Goal: Transaction & Acquisition: Book appointment/travel/reservation

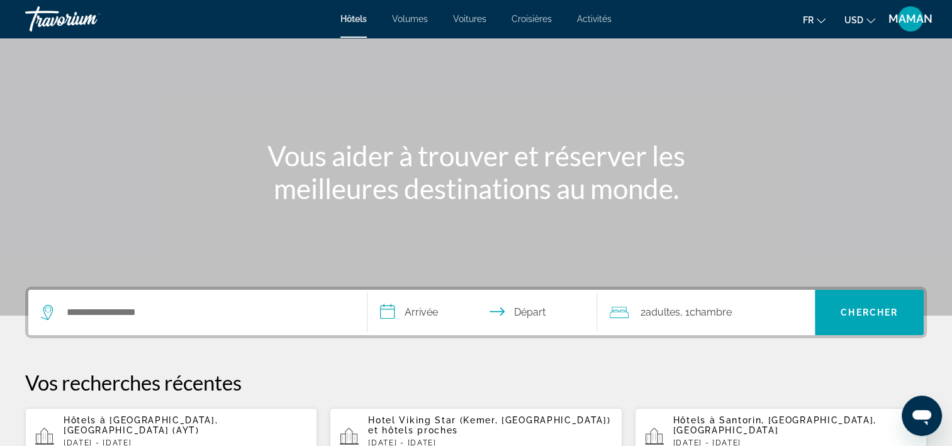
scroll to position [126, 0]
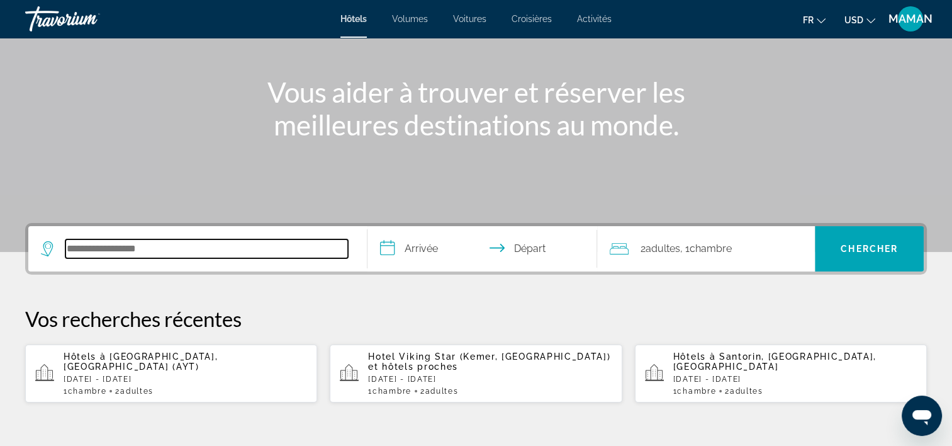
click at [135, 251] on input "Rechercher une destination hôtelière" at bounding box center [206, 248] width 283 height 19
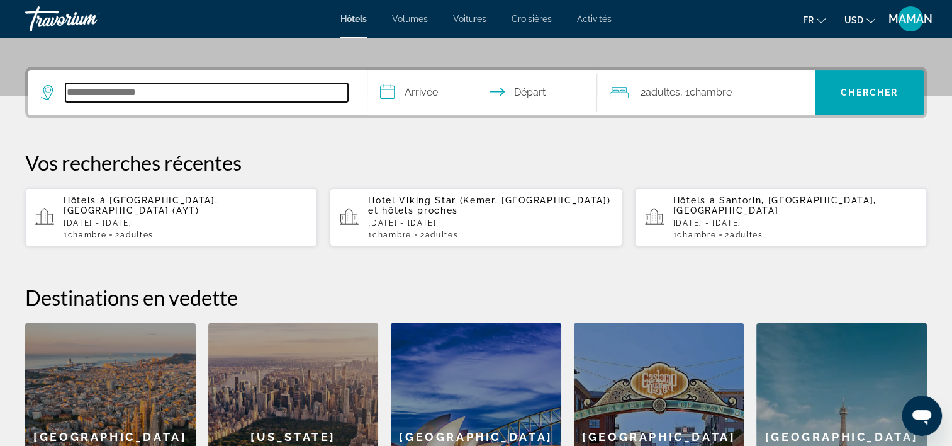
scroll to position [307, 0]
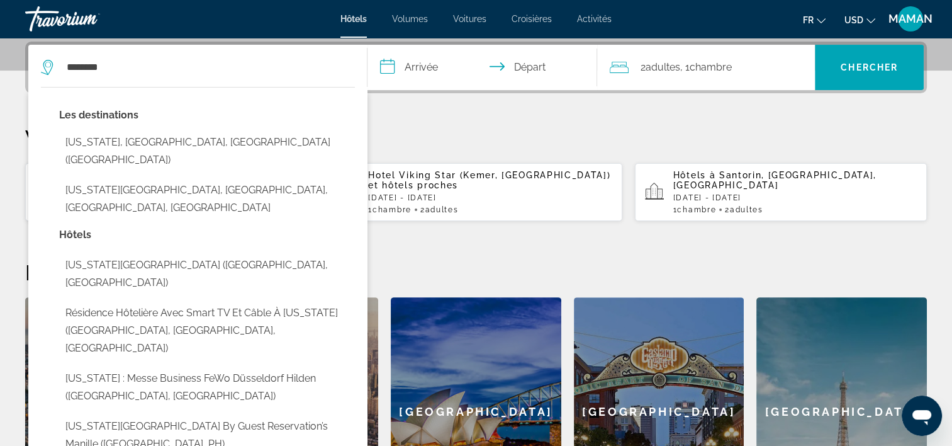
click at [85, 137] on button "[US_STATE], [GEOGRAPHIC_DATA], [GEOGRAPHIC_DATA] ([GEOGRAPHIC_DATA])" at bounding box center [207, 151] width 296 height 42
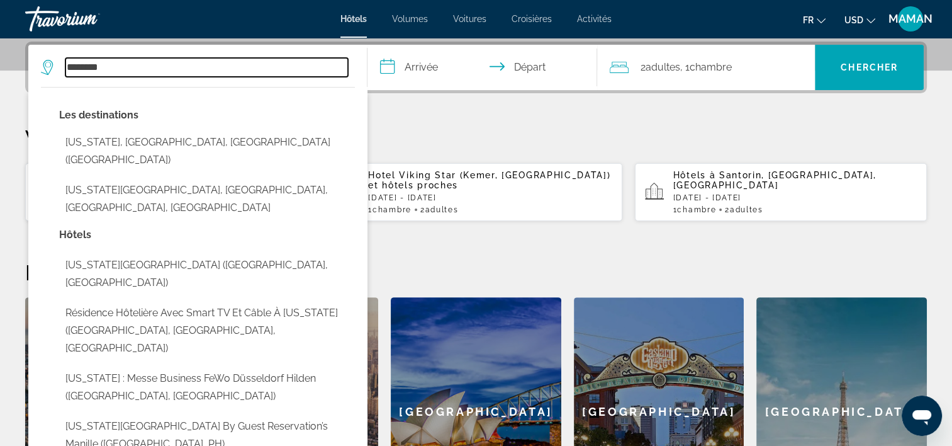
type input "**********"
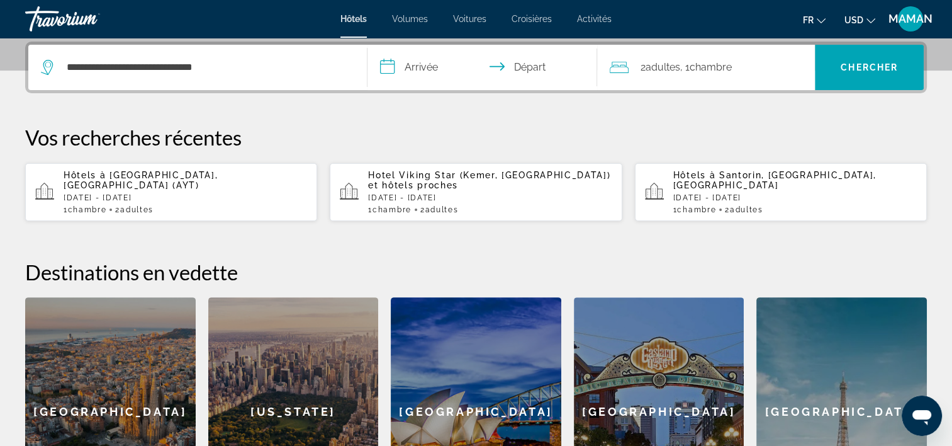
click at [423, 74] on input "**********" at bounding box center [485, 69] width 235 height 49
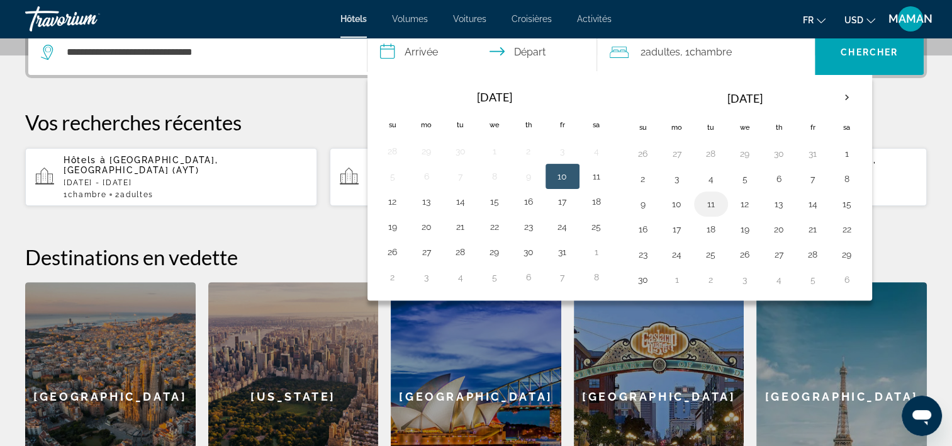
scroll to position [370, 0]
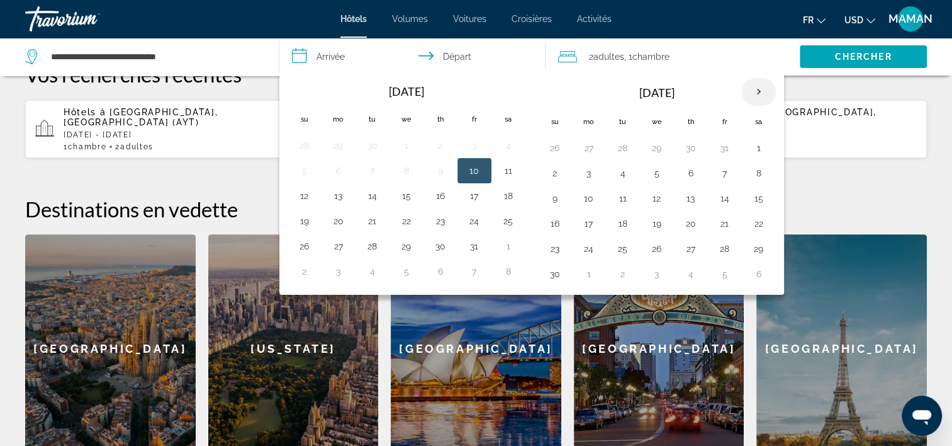
click at [749, 93] on th "Next month" at bounding box center [759, 92] width 34 height 28
click at [751, 93] on th "Next month" at bounding box center [759, 92] width 34 height 28
click at [551, 194] on button "8" at bounding box center [555, 198] width 20 height 18
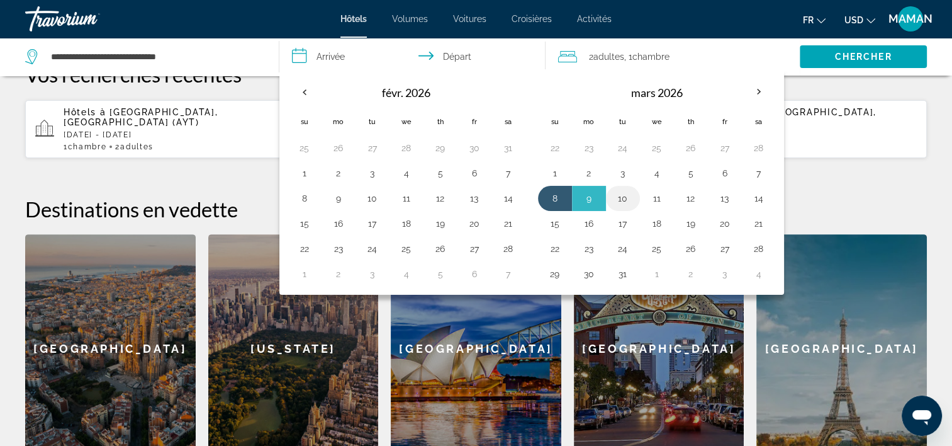
click at [624, 197] on button "10" at bounding box center [623, 198] width 20 height 18
type input "**********"
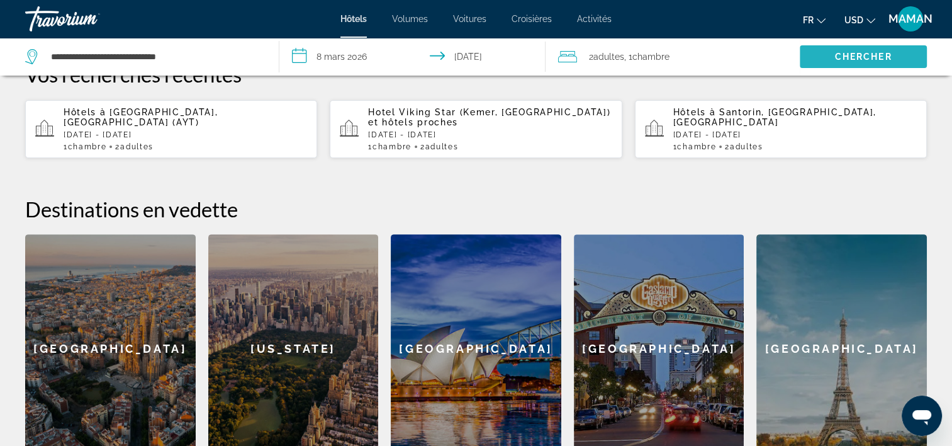
click at [886, 61] on span "Chercher" at bounding box center [863, 57] width 57 height 10
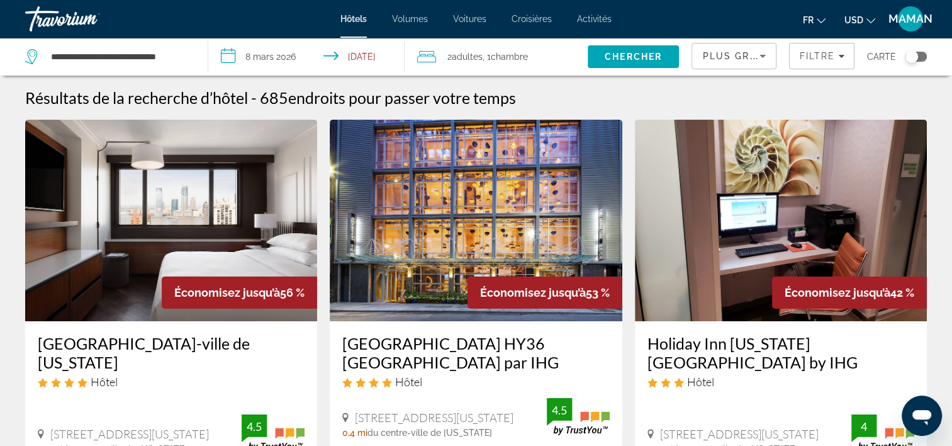
click at [858, 14] on button "USD USD ($) MXN (Mex$) CAD (Can$) GBP (£) EUR (€) AUD (A$) NZD (NZ$) CNY (CN¥)" at bounding box center [860, 20] width 31 height 18
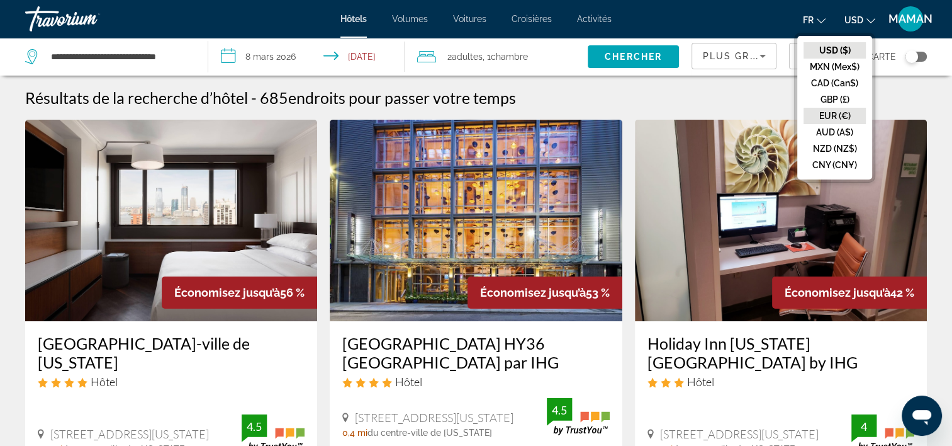
click at [837, 115] on button "EUR (€)" at bounding box center [835, 116] width 62 height 16
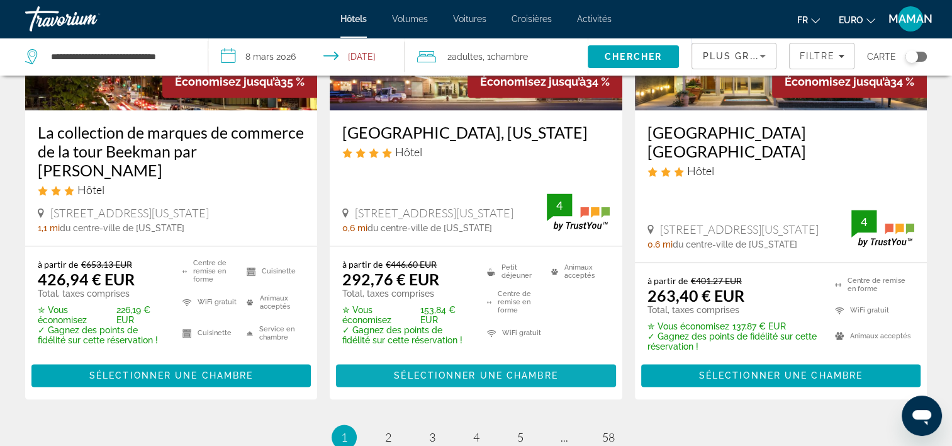
scroll to position [1825, 0]
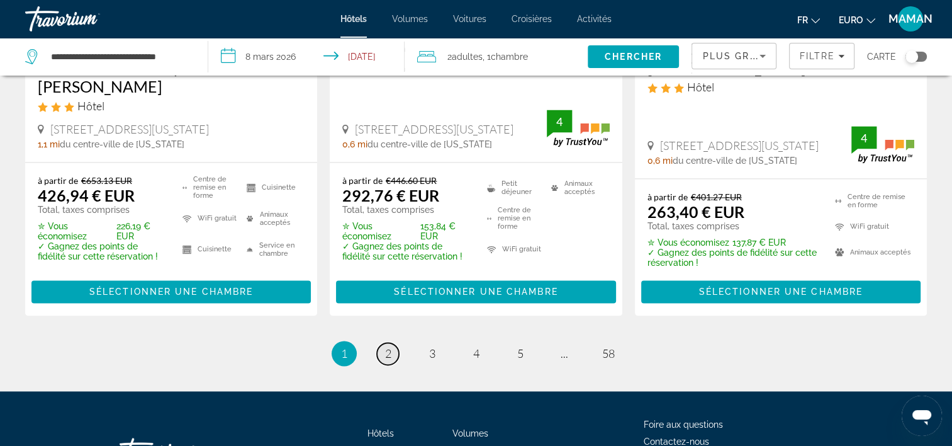
click at [387, 346] on span "2" at bounding box center [388, 353] width 6 height 14
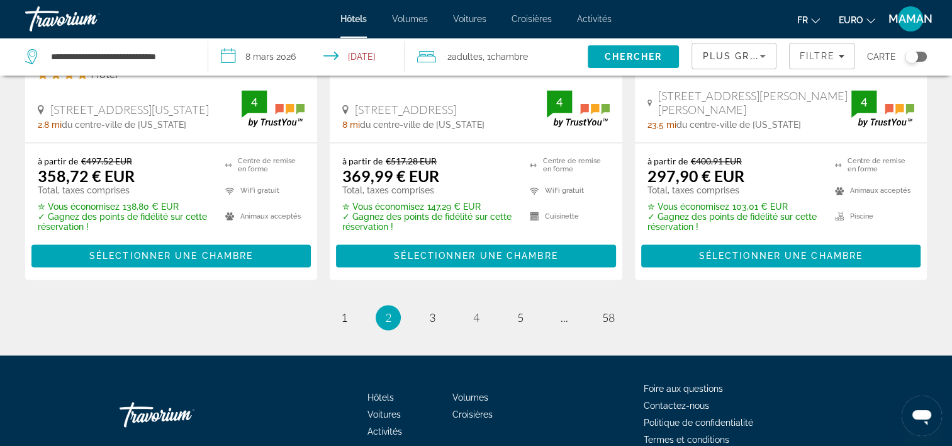
scroll to position [1888, 0]
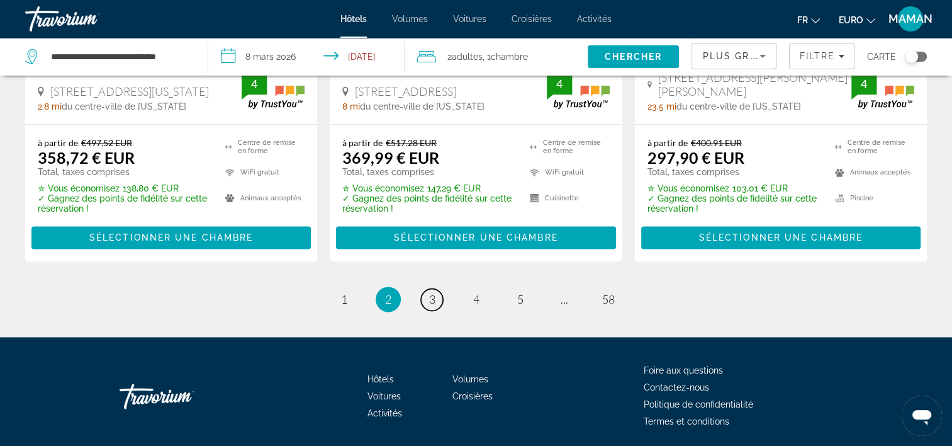
click at [433, 292] on span "3" at bounding box center [432, 299] width 6 height 14
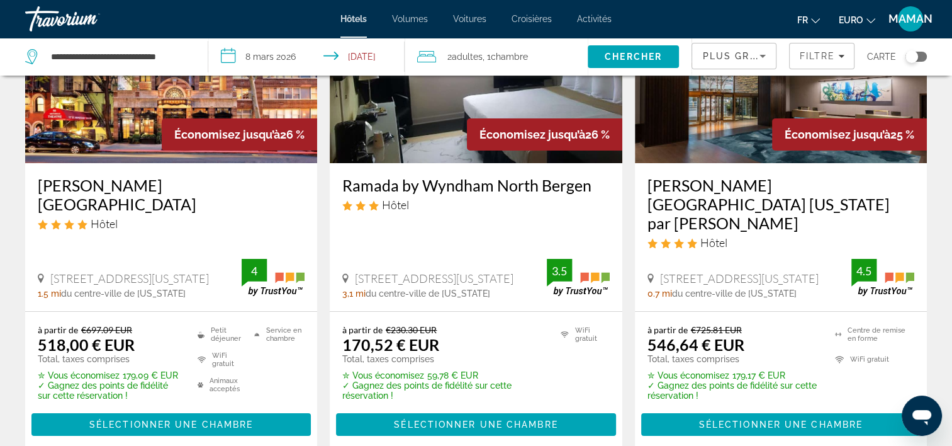
scroll to position [315, 0]
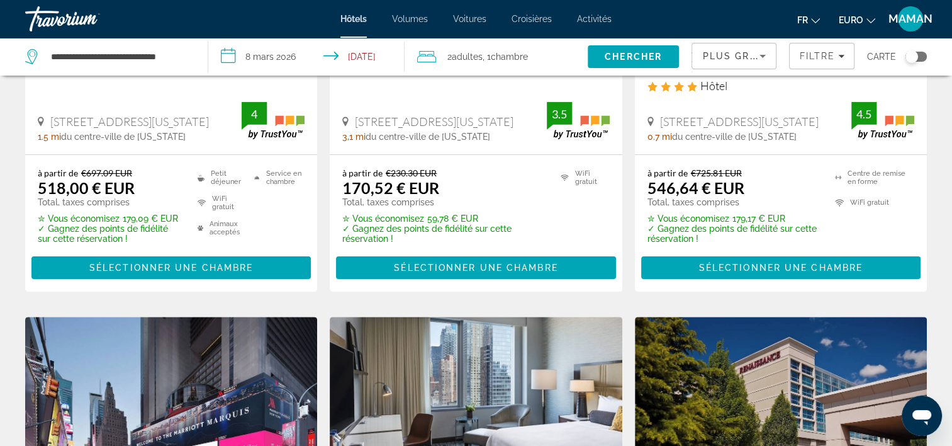
click at [748, 55] on span "Plus grandes économies" at bounding box center [777, 56] width 150 height 10
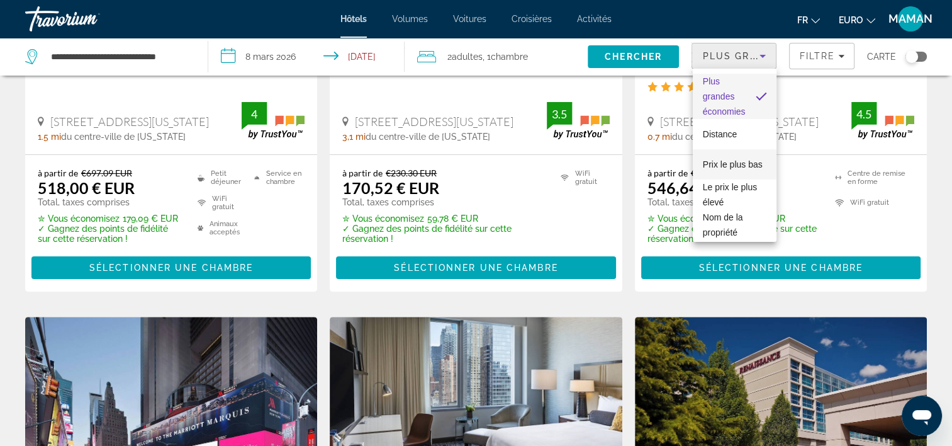
click at [718, 167] on span "Prix le plus bas" at bounding box center [733, 164] width 60 height 15
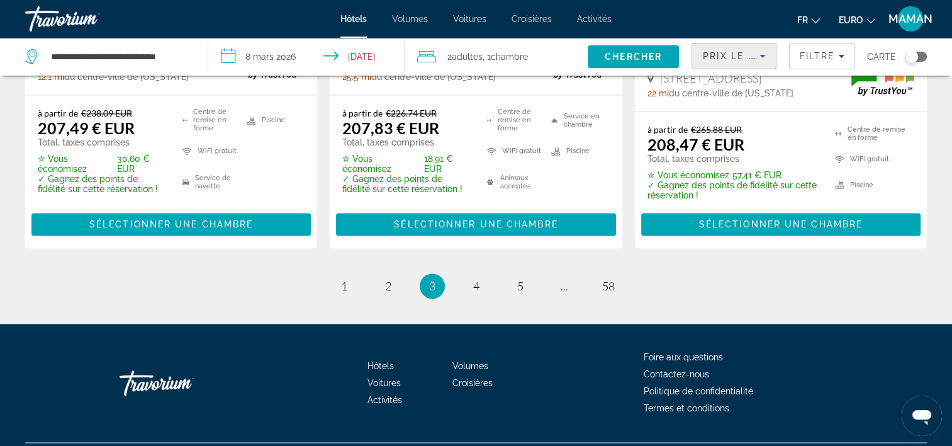
scroll to position [1879, 0]
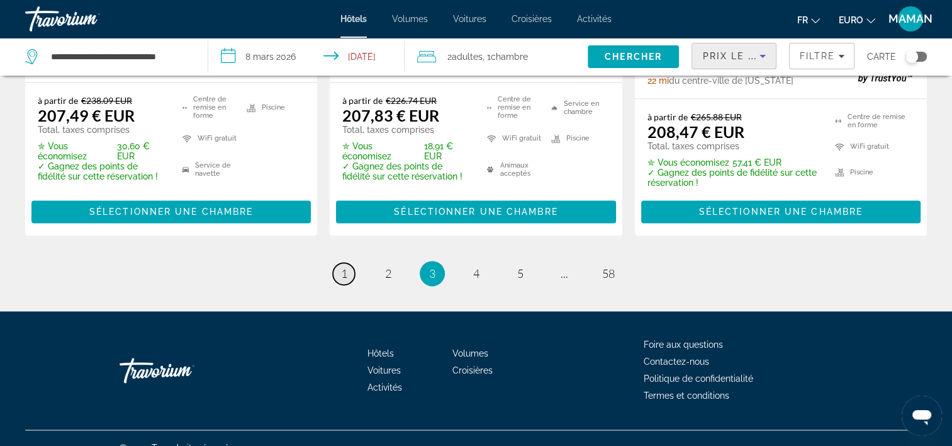
click at [344, 266] on span "1" at bounding box center [344, 273] width 6 height 14
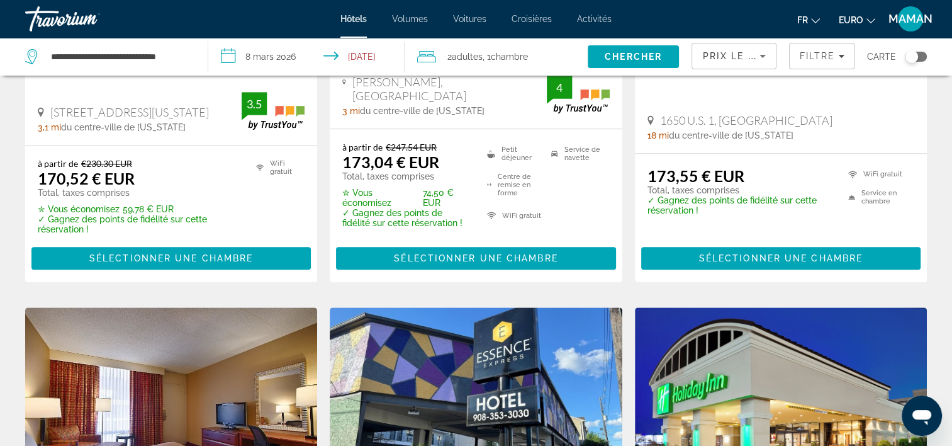
scroll to position [1332, 0]
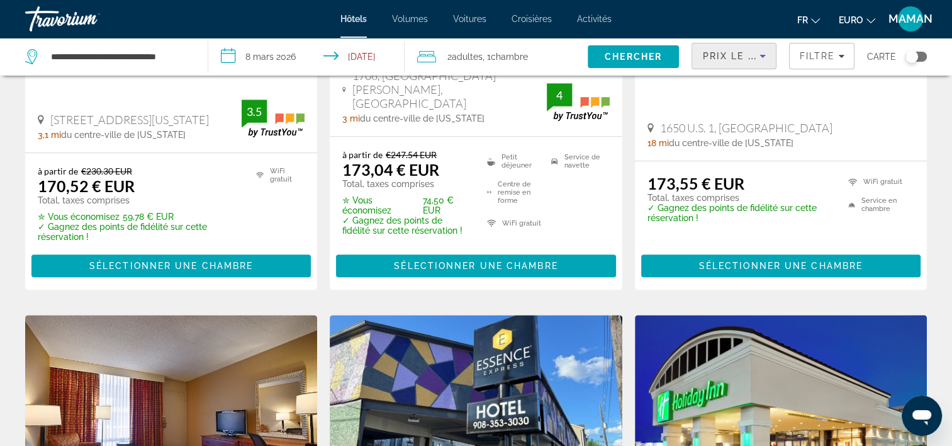
click at [760, 53] on icon "Trier par" at bounding box center [762, 55] width 15 height 15
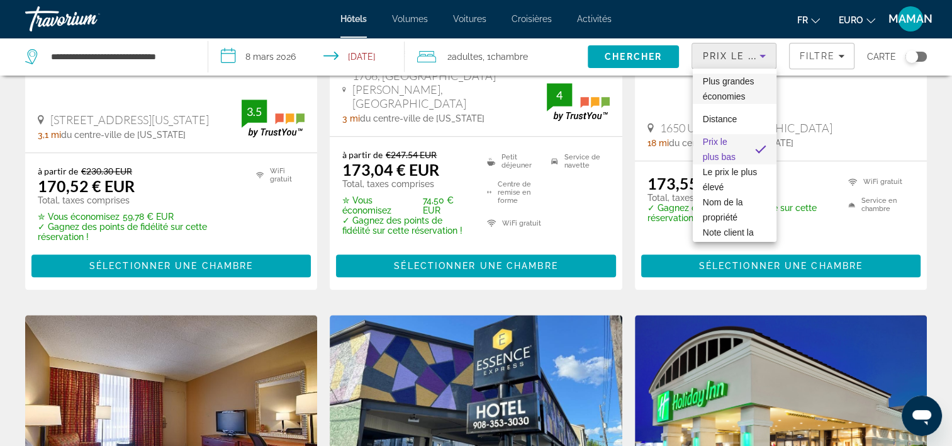
click at [733, 93] on span "Plus grandes économies" at bounding box center [729, 88] width 52 height 25
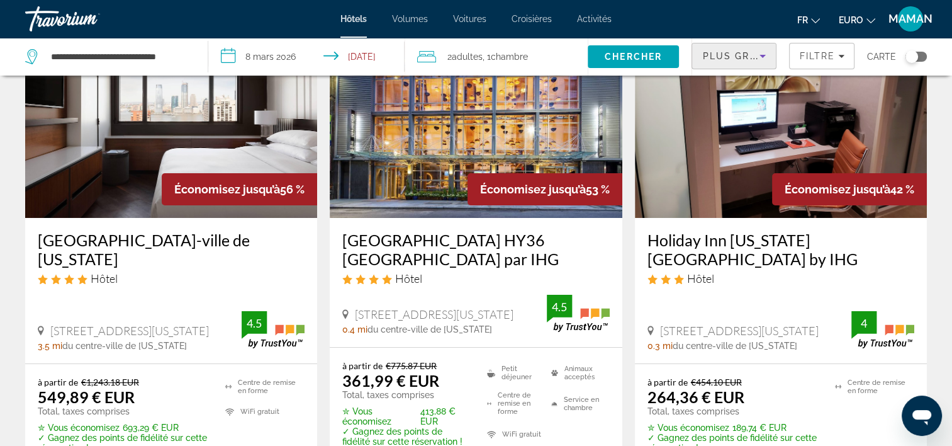
scroll to position [126, 0]
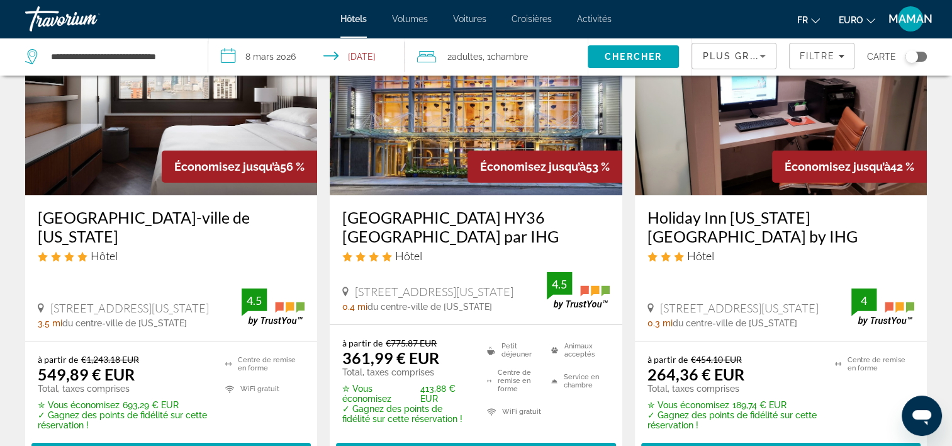
click at [536, 139] on img "Contenu principal" at bounding box center [476, 94] width 292 height 201
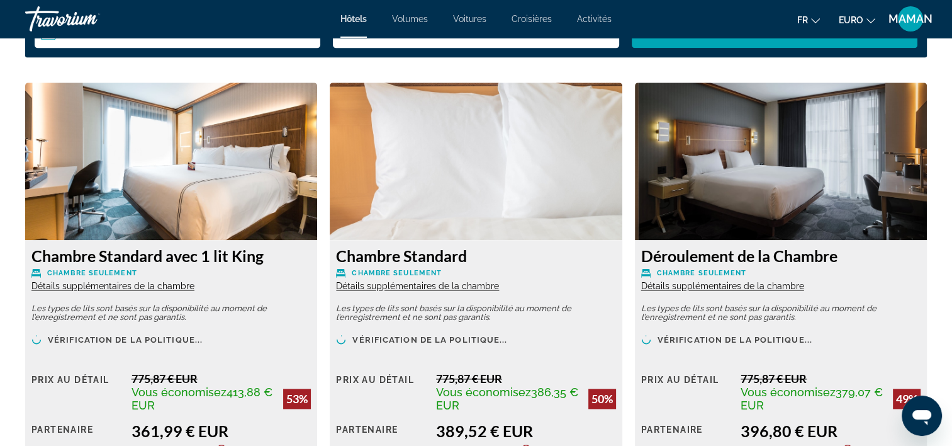
scroll to position [1951, 0]
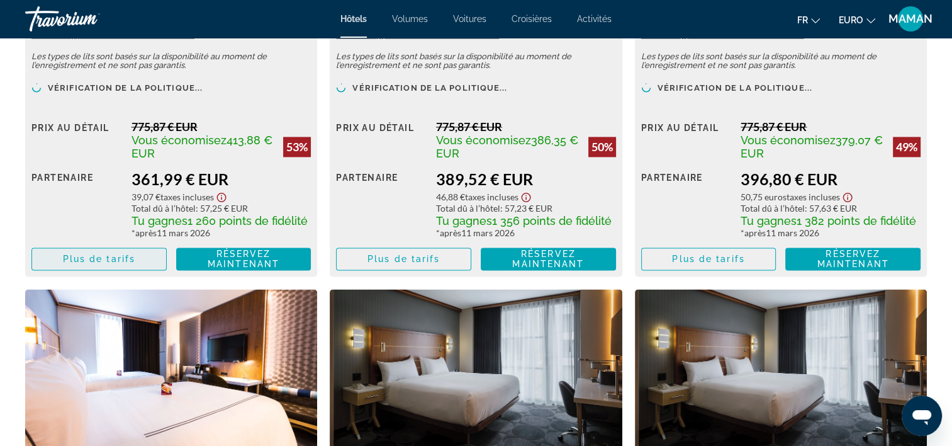
click at [68, 254] on span "Plus de tarifs" at bounding box center [99, 259] width 72 height 10
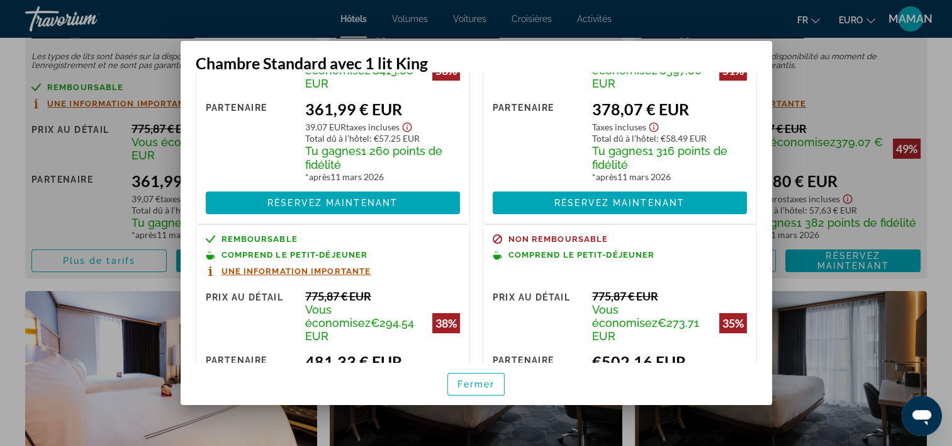
scroll to position [63, 0]
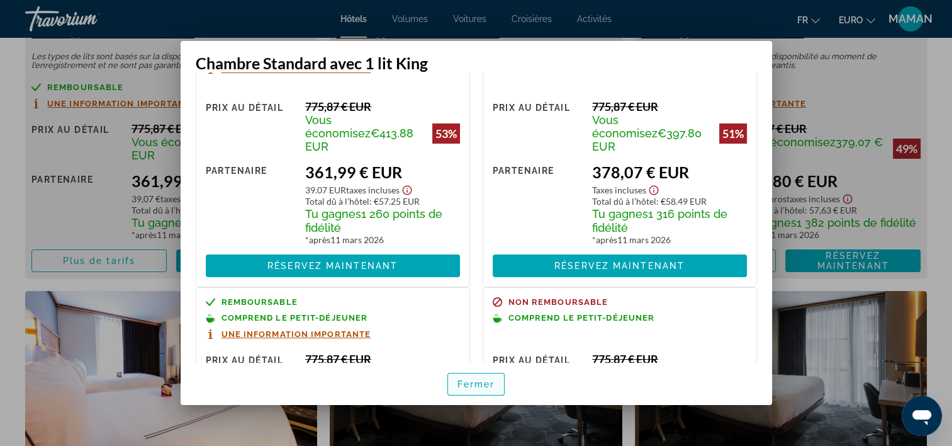
click at [486, 385] on span "Fermer" at bounding box center [477, 384] width 38 height 10
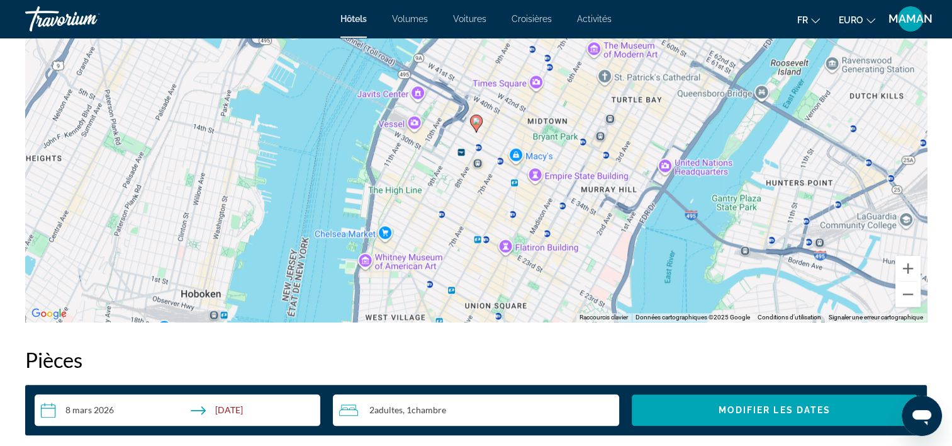
scroll to position [1259, 0]
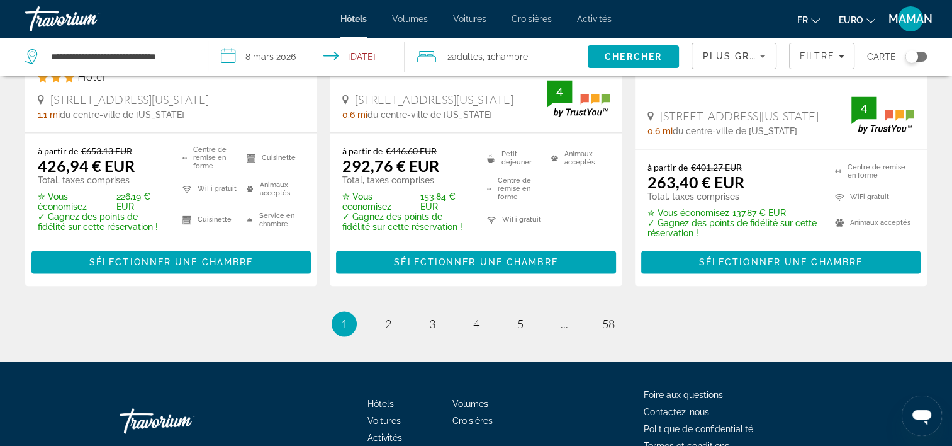
scroll to position [1871, 0]
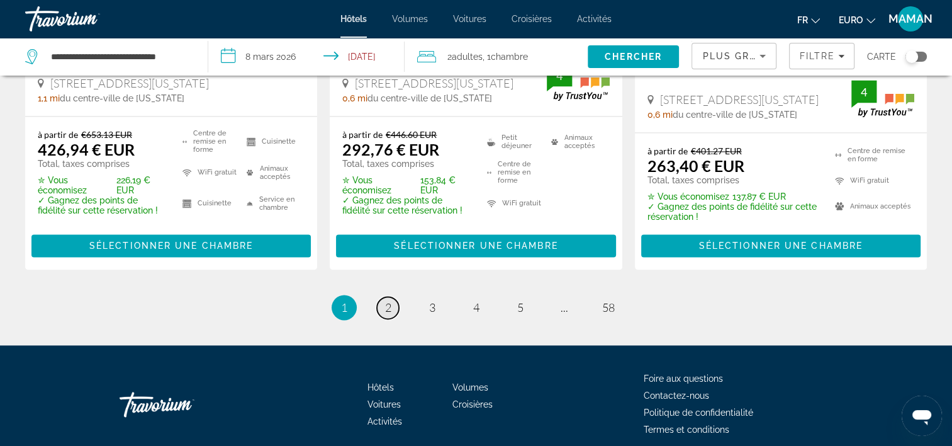
click at [391, 296] on link "page 2" at bounding box center [388, 307] width 22 height 22
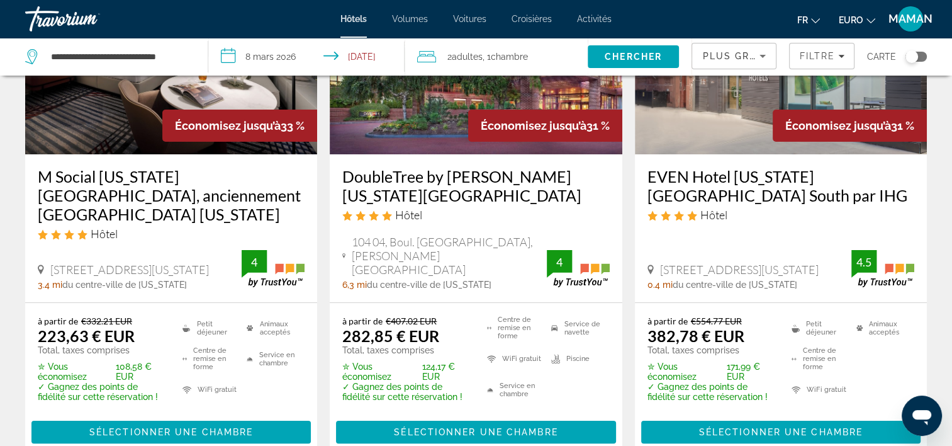
scroll to position [189, 0]
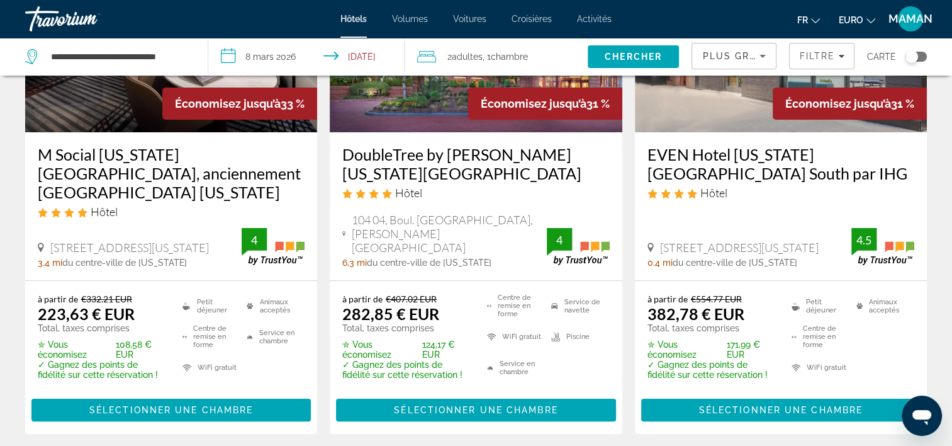
click at [136, 111] on img "Contenu principal" at bounding box center [171, 31] width 292 height 201
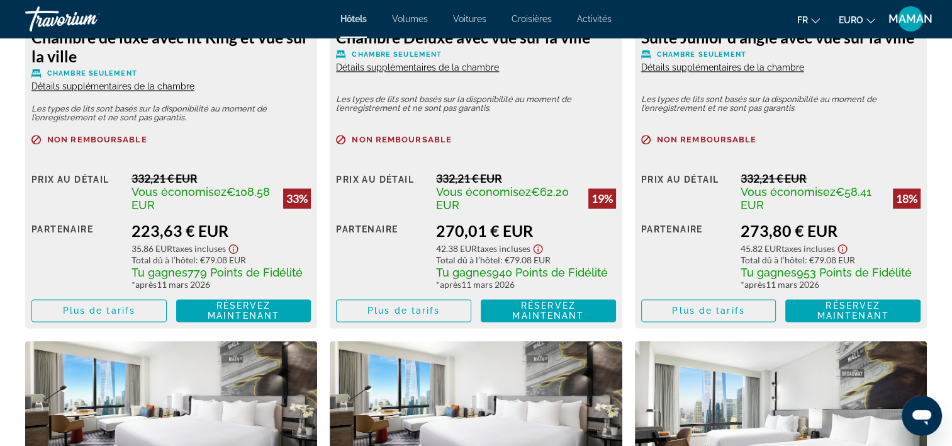
scroll to position [1951, 0]
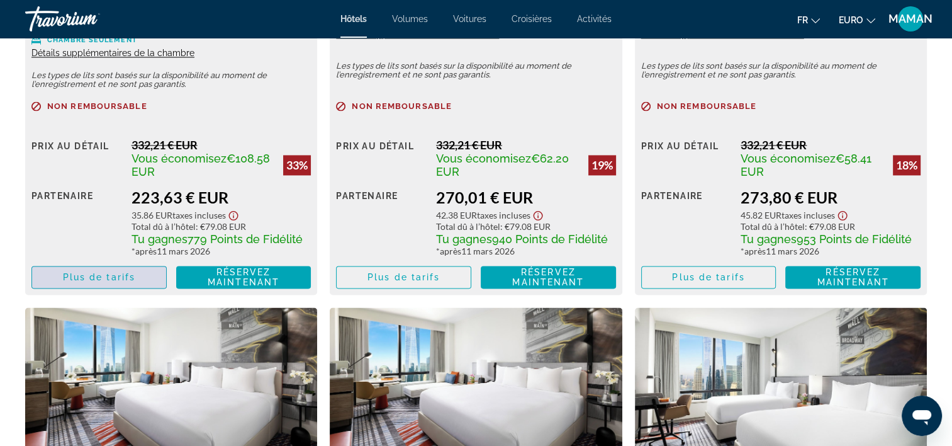
click at [104, 279] on span "Plus de tarifs" at bounding box center [99, 277] width 72 height 10
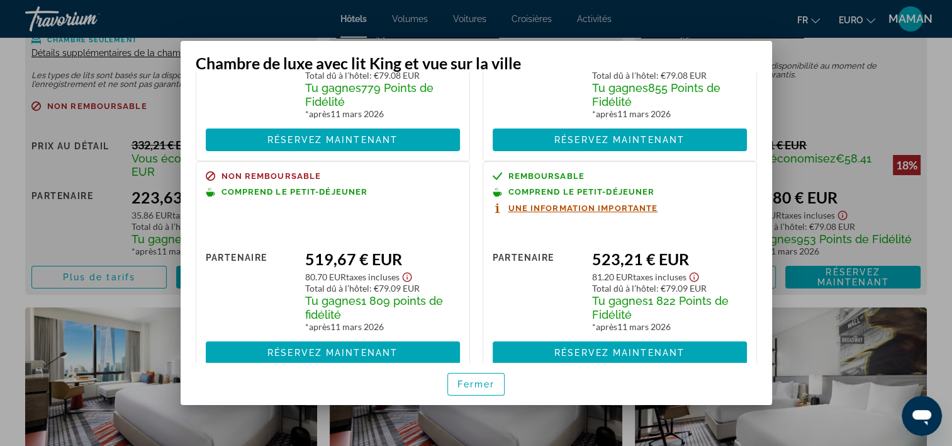
scroll to position [199, 0]
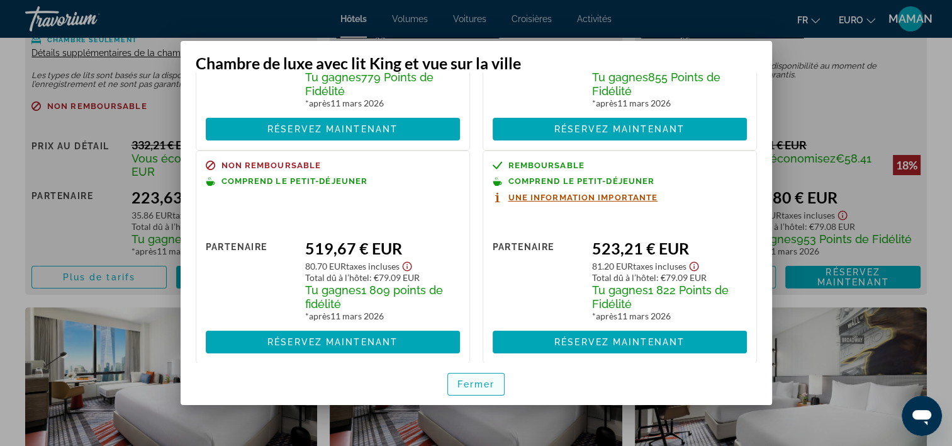
click at [480, 380] on span "Fermer" at bounding box center [477, 384] width 38 height 10
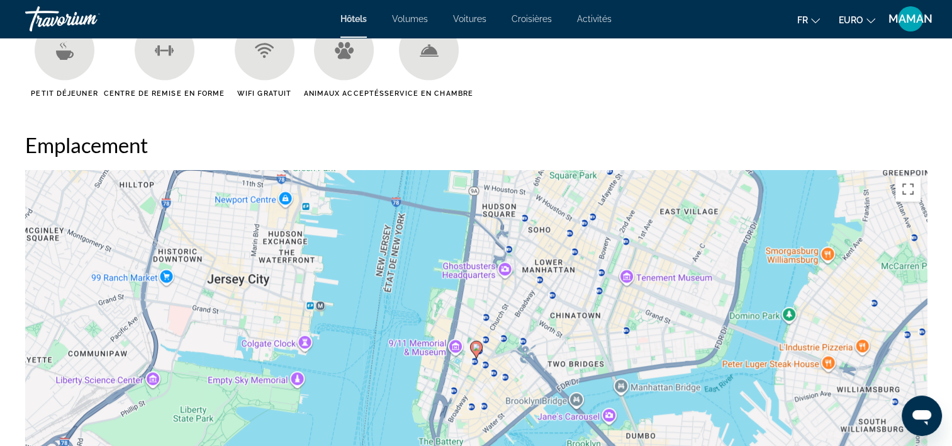
scroll to position [1133, 0]
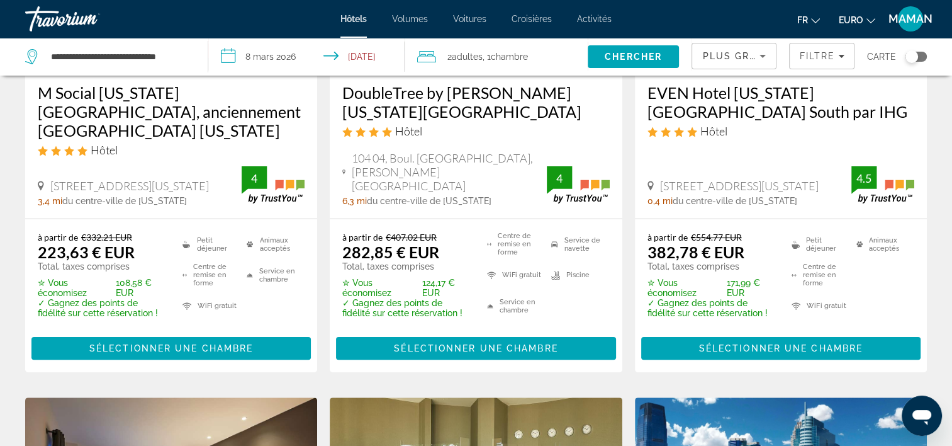
scroll to position [252, 0]
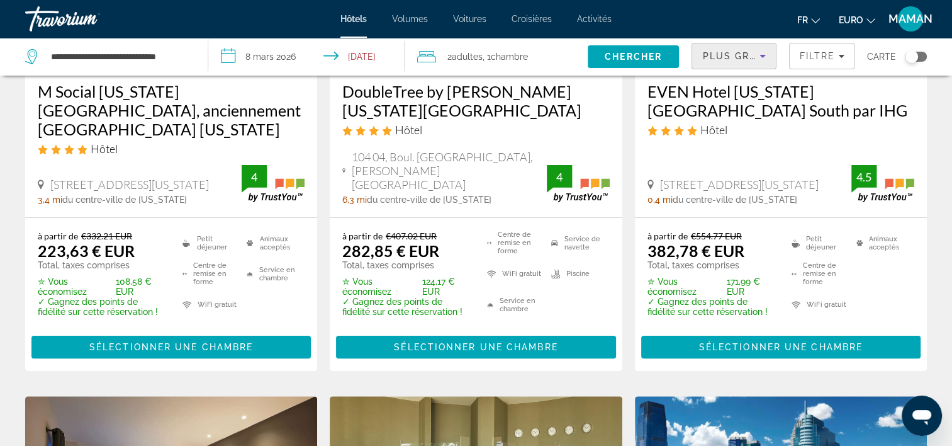
click at [748, 55] on span "Plus grandes économies" at bounding box center [777, 56] width 150 height 10
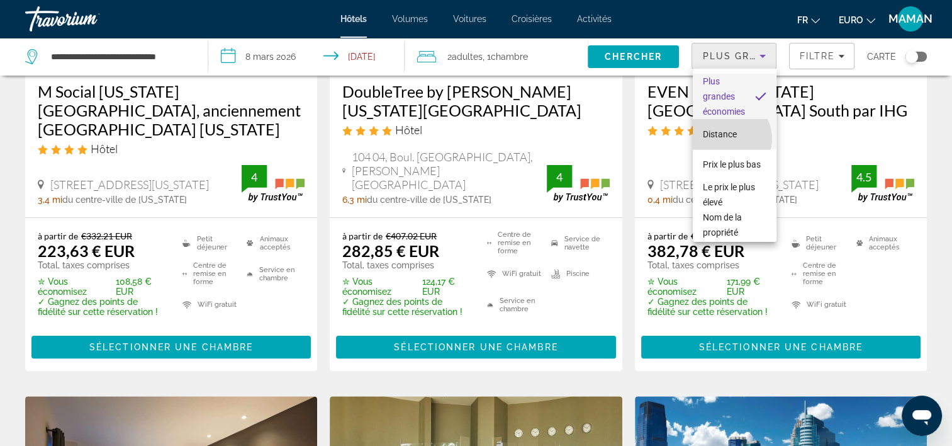
click at [729, 138] on span "Distance" at bounding box center [720, 133] width 34 height 15
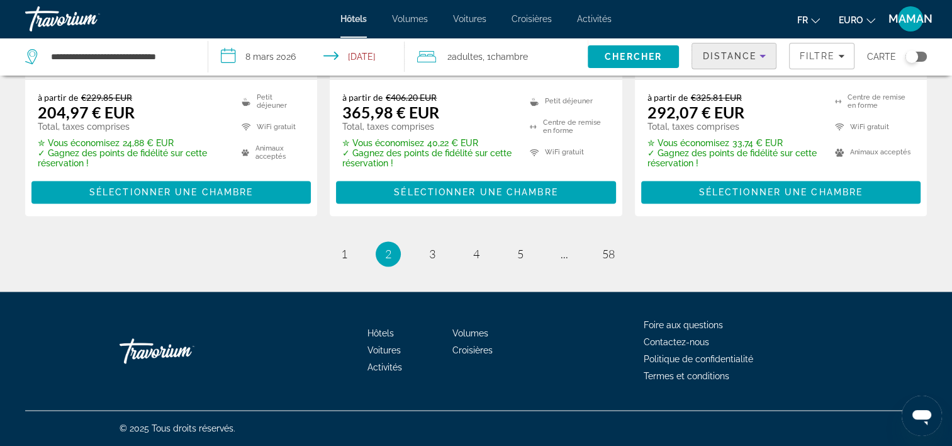
scroll to position [1884, 0]
click at [433, 250] on span "3" at bounding box center [432, 254] width 6 height 14
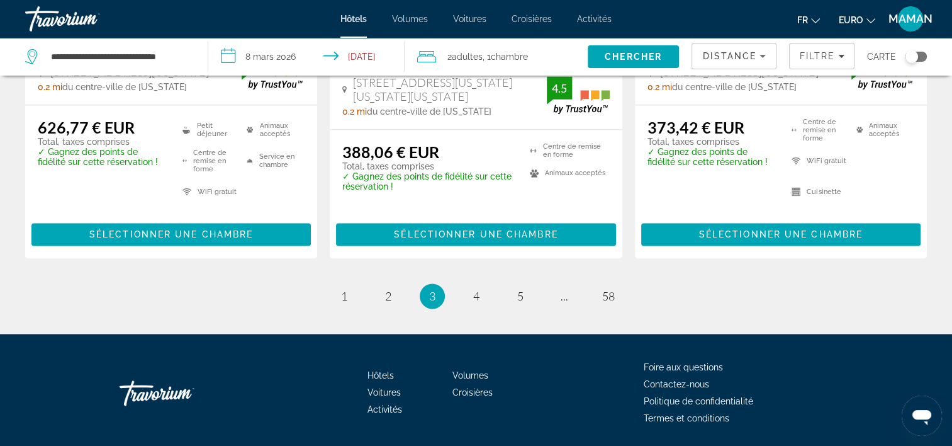
scroll to position [1887, 0]
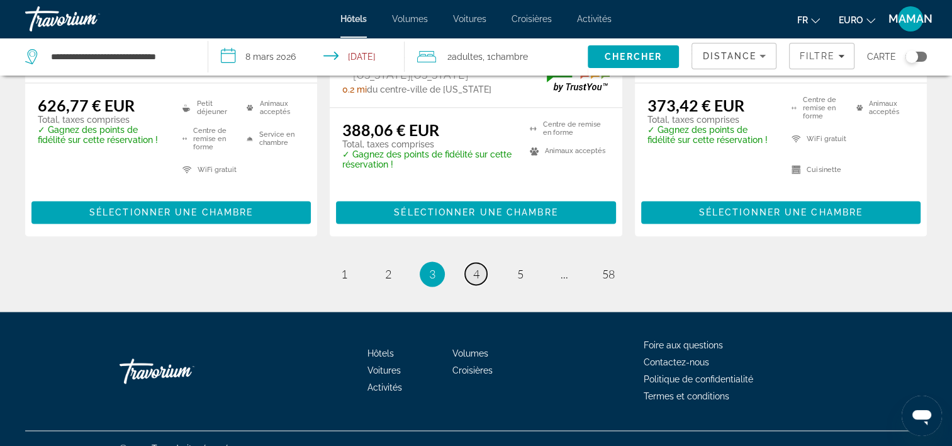
click at [478, 267] on span "4" at bounding box center [476, 274] width 6 height 14
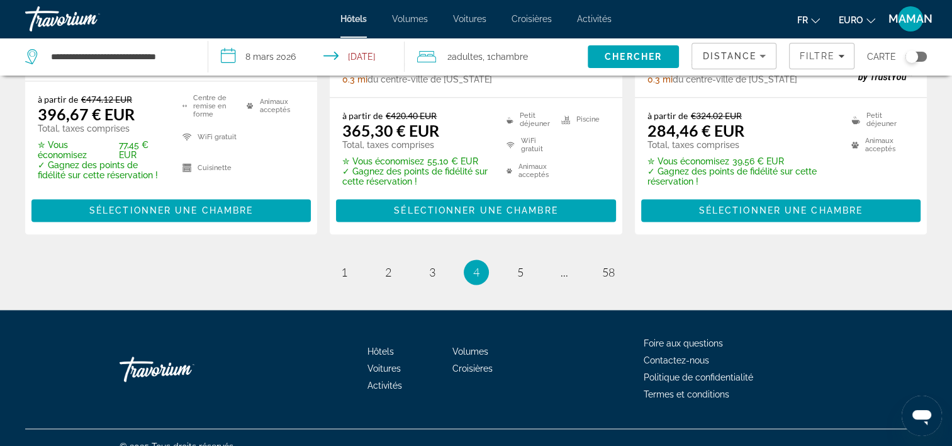
scroll to position [1881, 0]
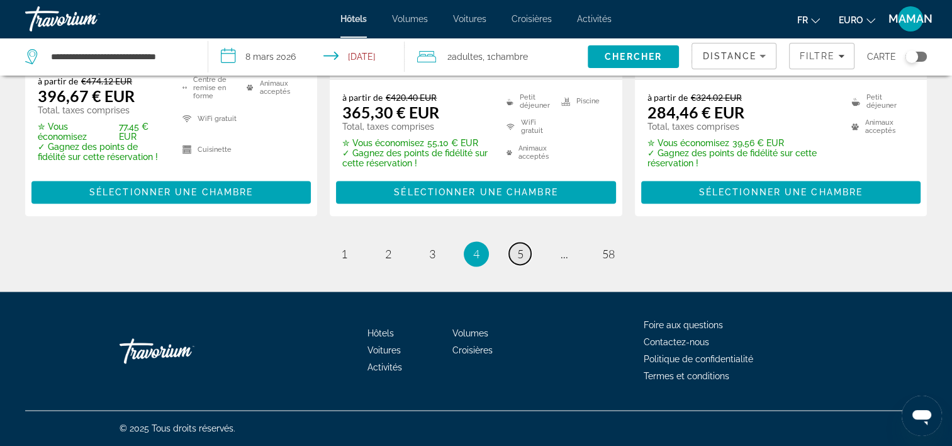
click at [518, 245] on link "page 5" at bounding box center [520, 253] width 22 height 22
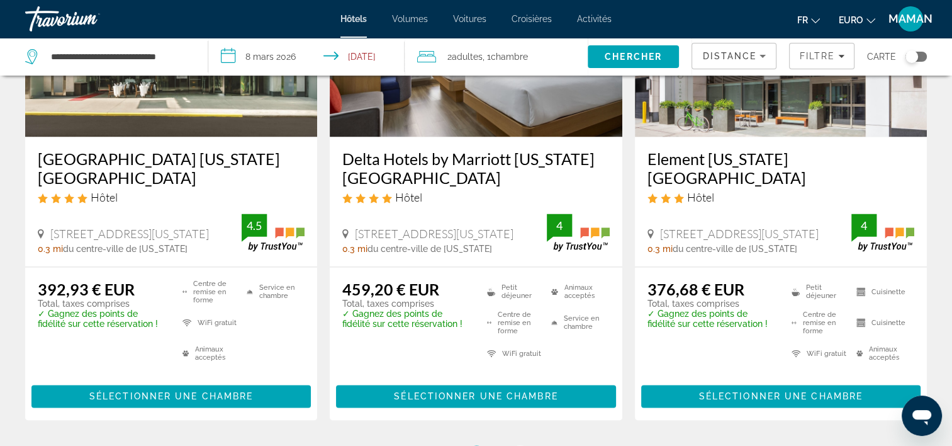
scroll to position [1762, 0]
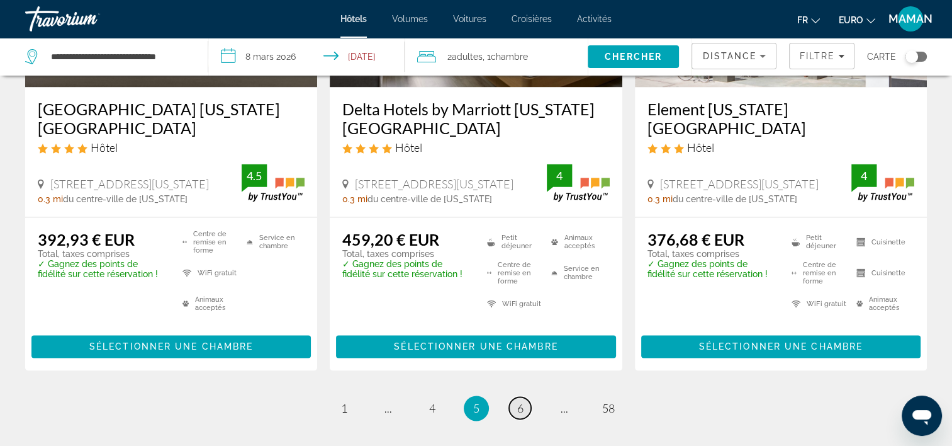
click at [520, 401] on span "6" at bounding box center [520, 408] width 6 height 14
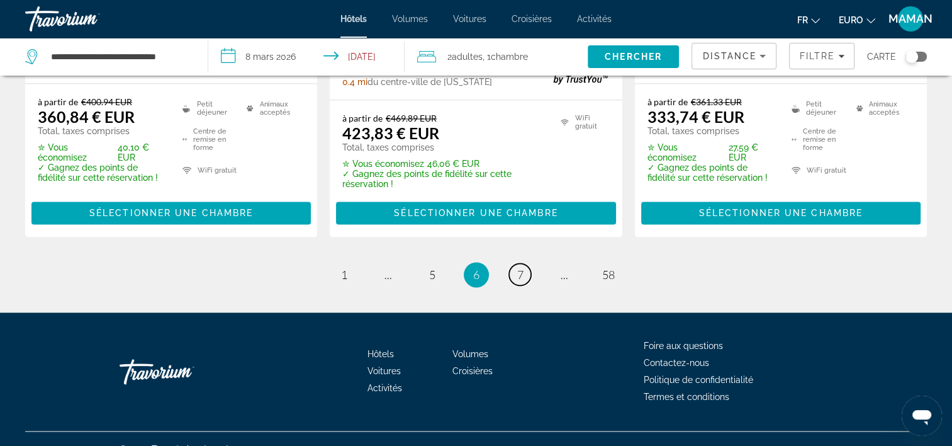
scroll to position [1897, 0]
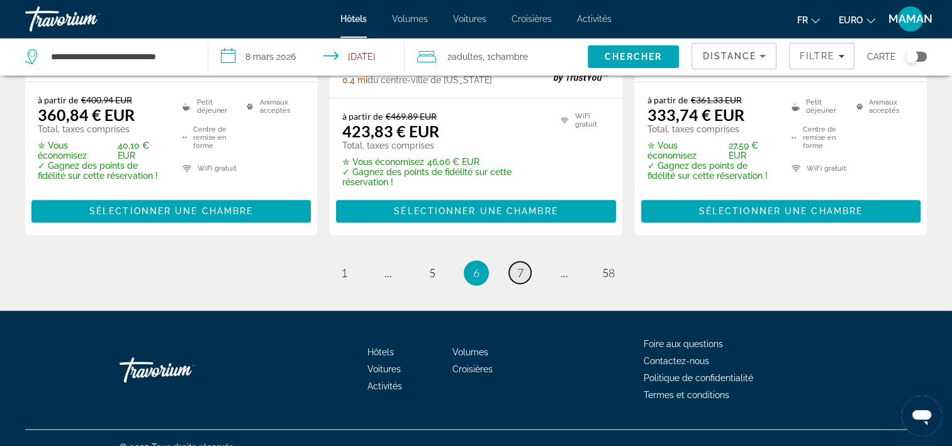
click at [515, 261] on link "page 7" at bounding box center [520, 272] width 22 height 22
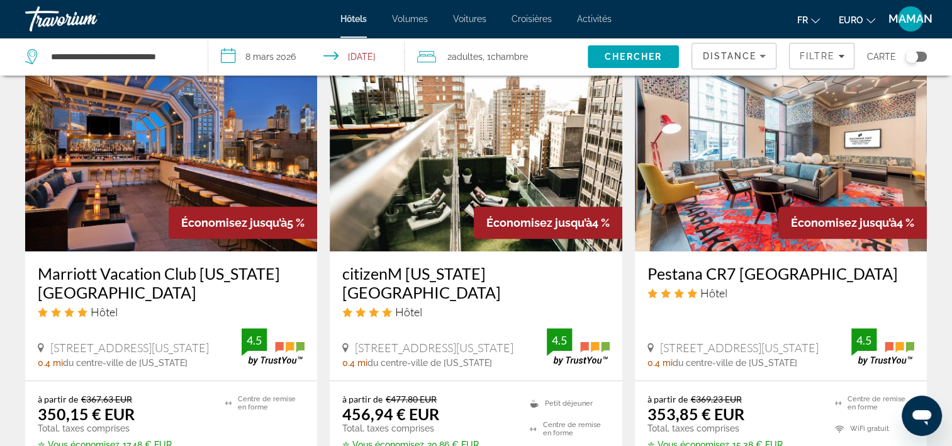
scroll to position [1070, 0]
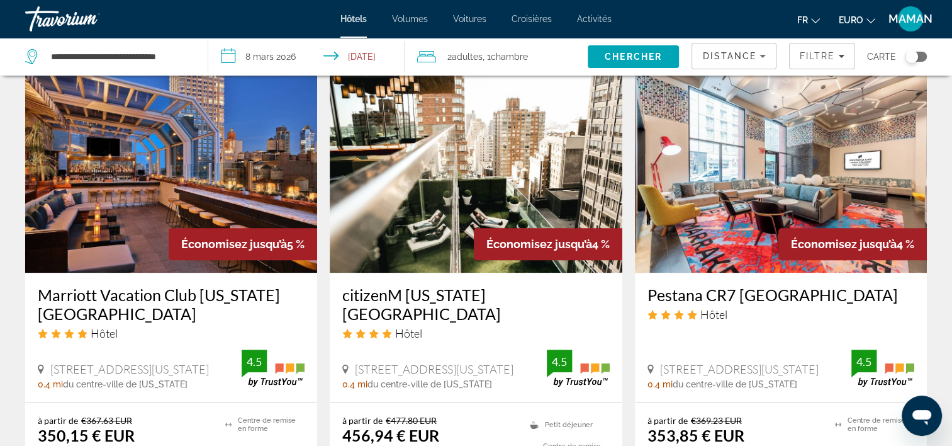
click at [194, 184] on img "Contenu principal" at bounding box center [171, 171] width 292 height 201
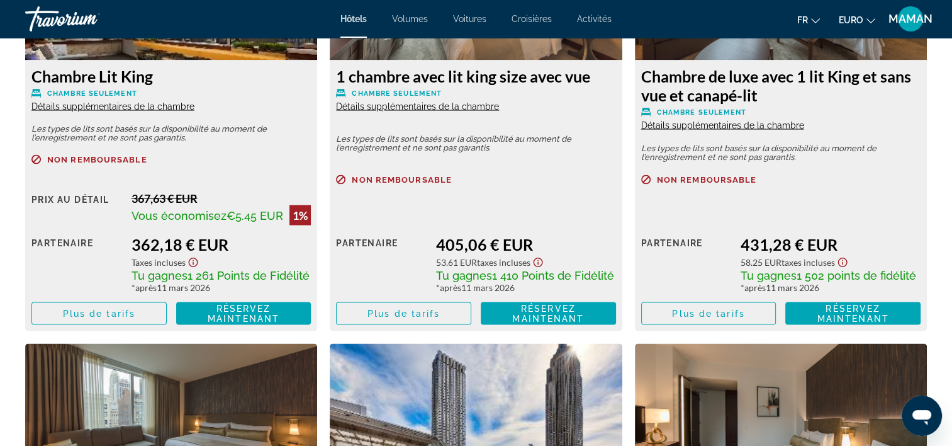
scroll to position [2328, 0]
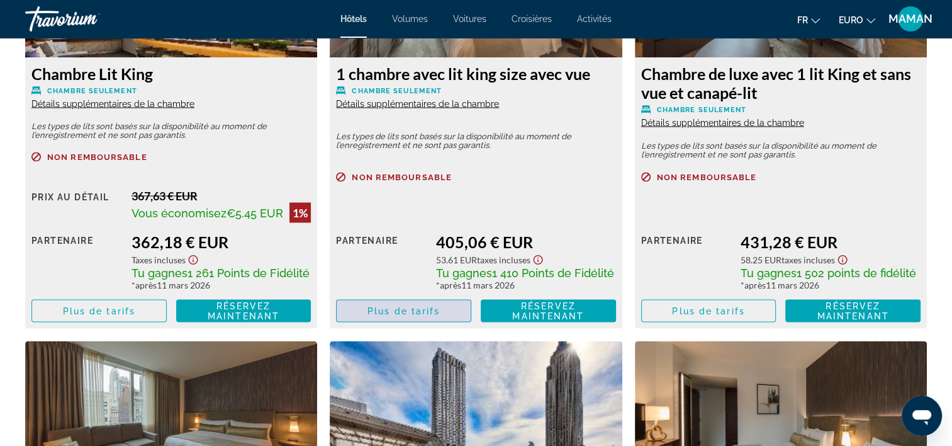
click at [440, 317] on span "Contenu principal" at bounding box center [404, 310] width 134 height 30
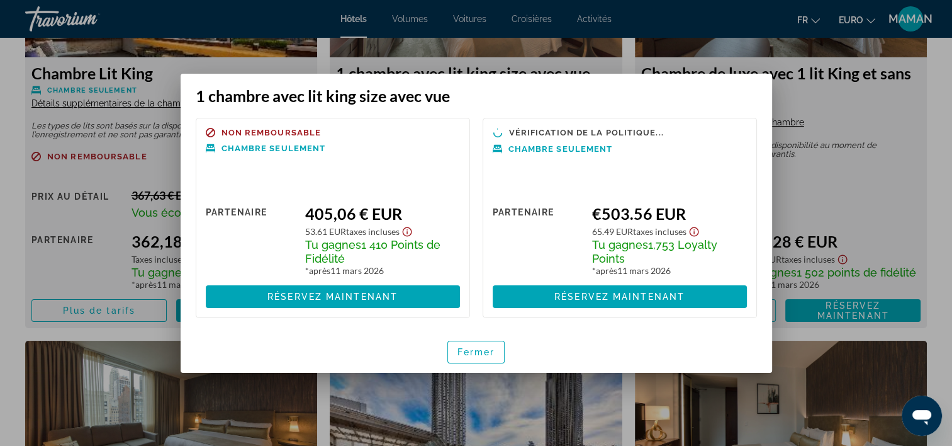
scroll to position [0, 0]
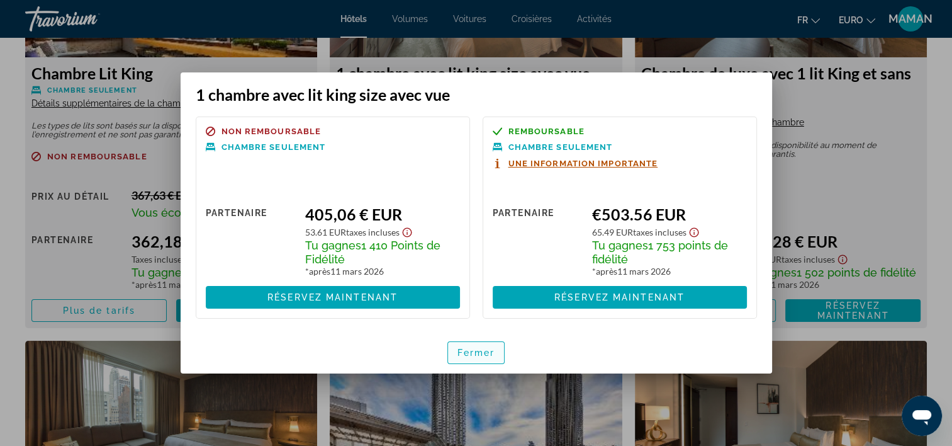
click at [486, 349] on span "Fermer" at bounding box center [477, 352] width 38 height 10
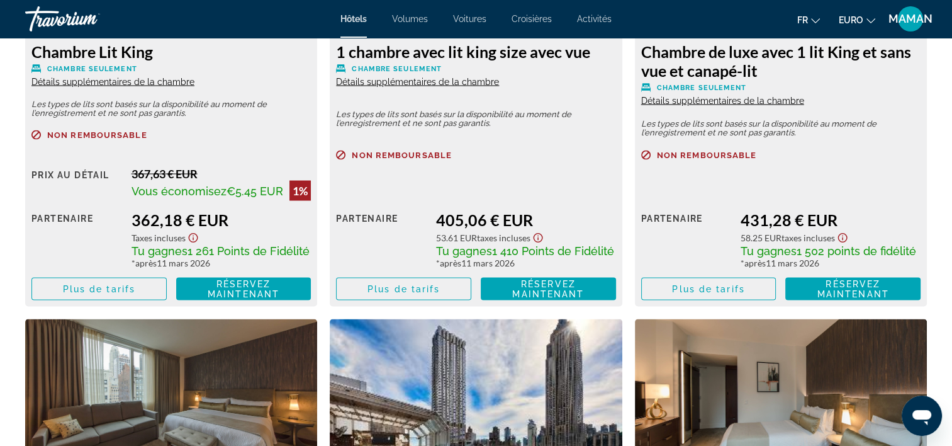
scroll to position [2328, 0]
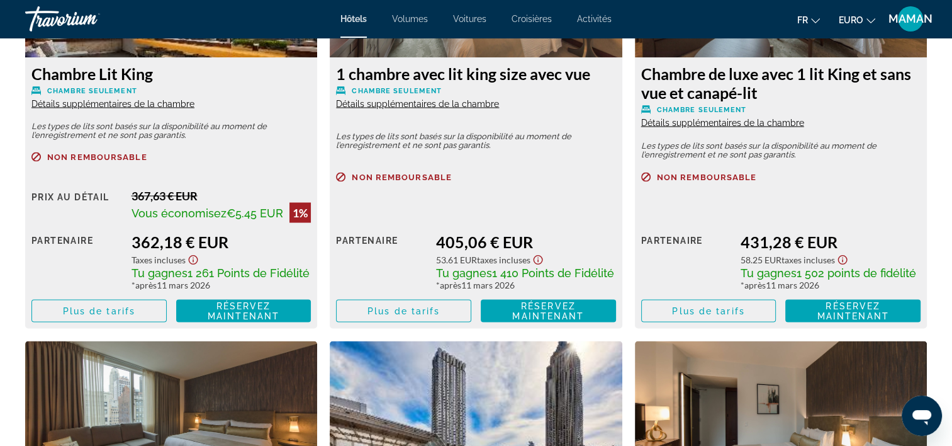
click at [111, 103] on span "Détails supplémentaires de la chambre" at bounding box center [112, 103] width 163 height 10
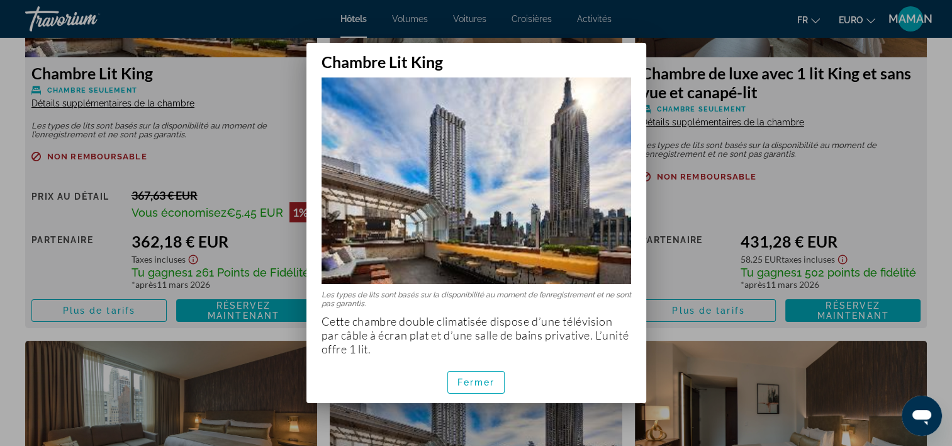
scroll to position [13, 0]
click at [475, 385] on span "Fermer" at bounding box center [477, 382] width 38 height 10
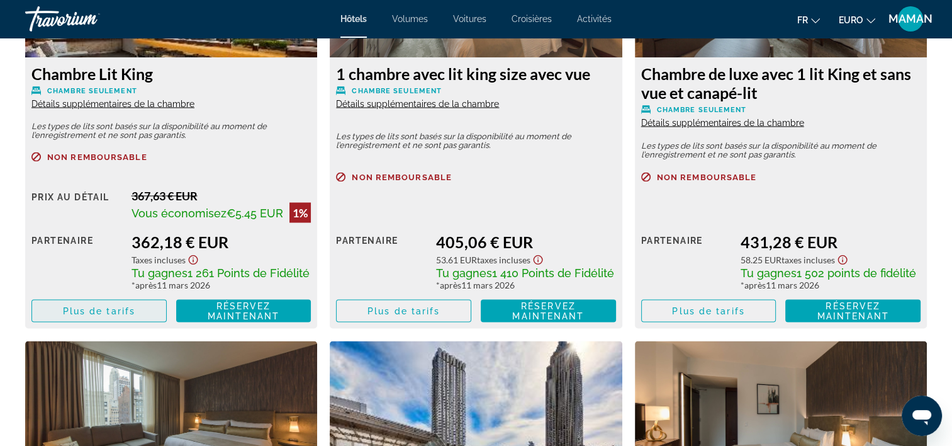
click at [113, 315] on span "Plus de tarifs" at bounding box center [99, 310] width 72 height 10
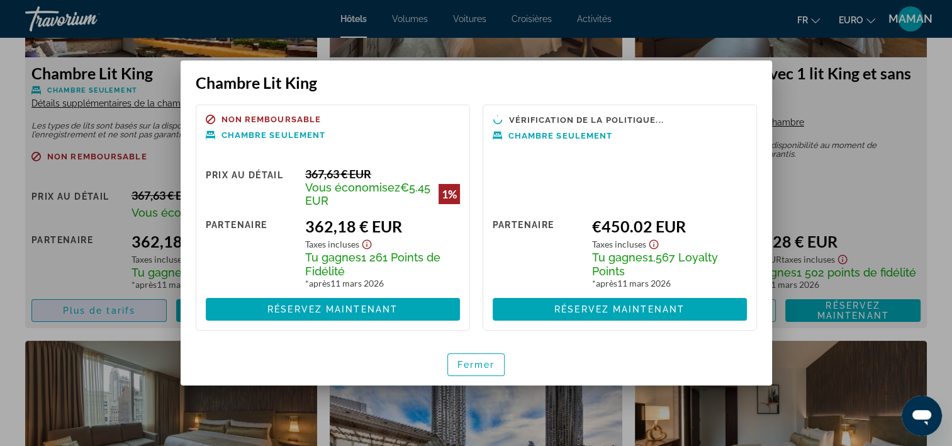
scroll to position [0, 0]
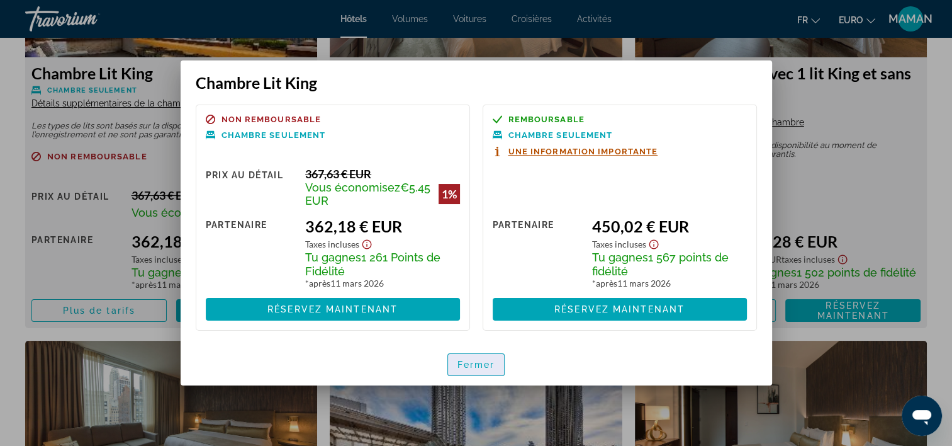
click at [463, 373] on span "button" at bounding box center [476, 364] width 57 height 30
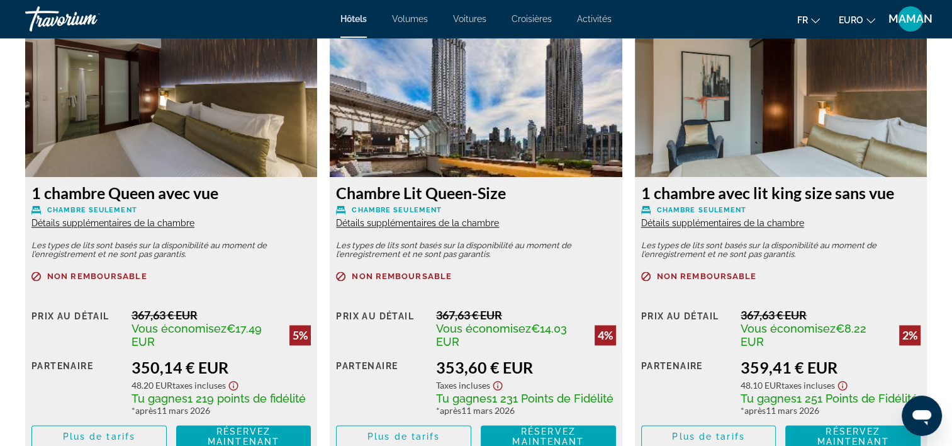
scroll to position [1825, 0]
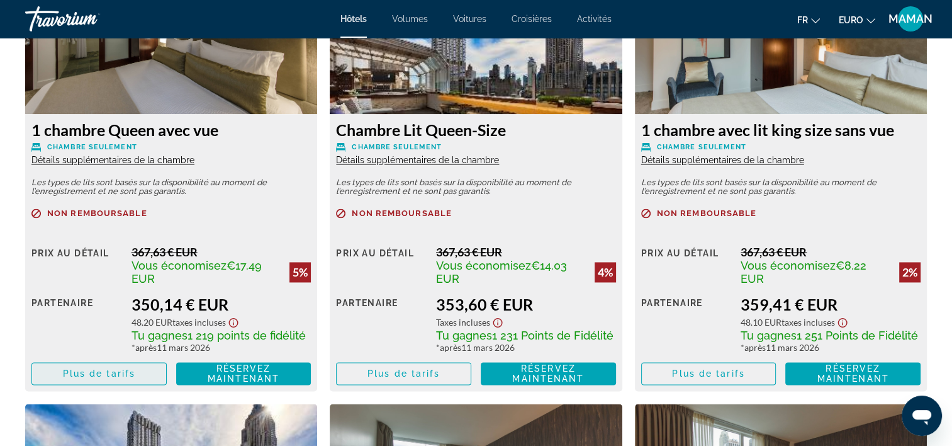
click at [98, 373] on span "Plus de tarifs" at bounding box center [99, 373] width 72 height 10
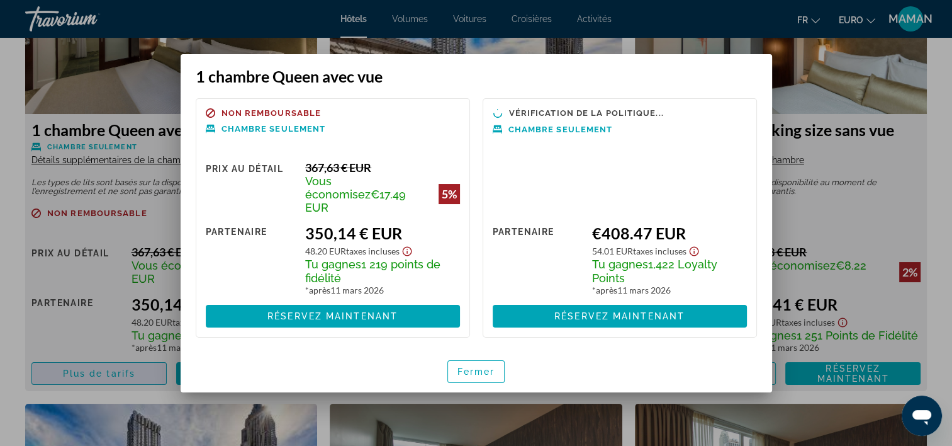
scroll to position [0, 0]
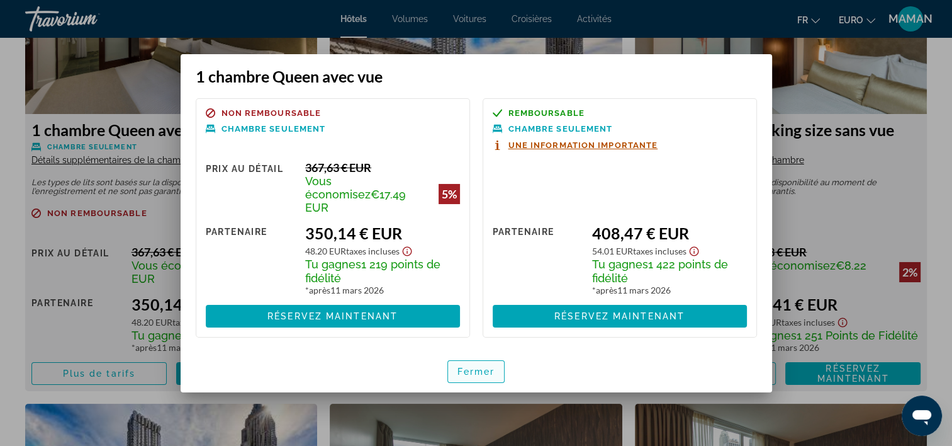
click at [488, 366] on span "Fermer" at bounding box center [477, 371] width 38 height 10
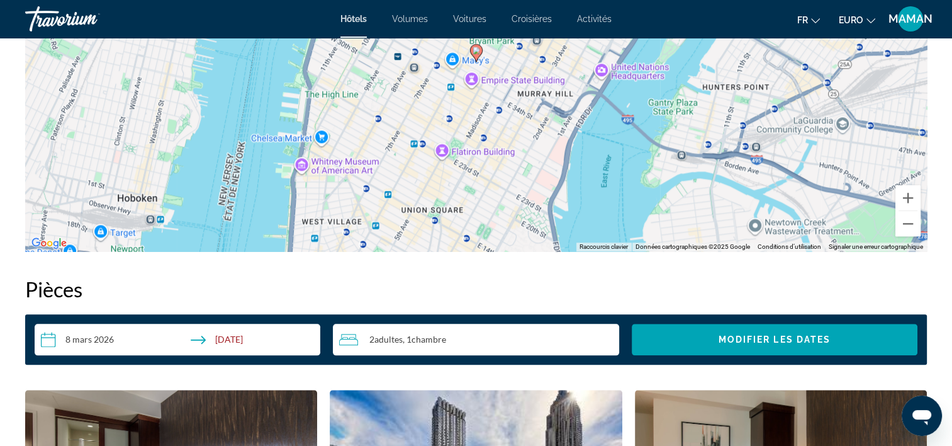
scroll to position [1384, 0]
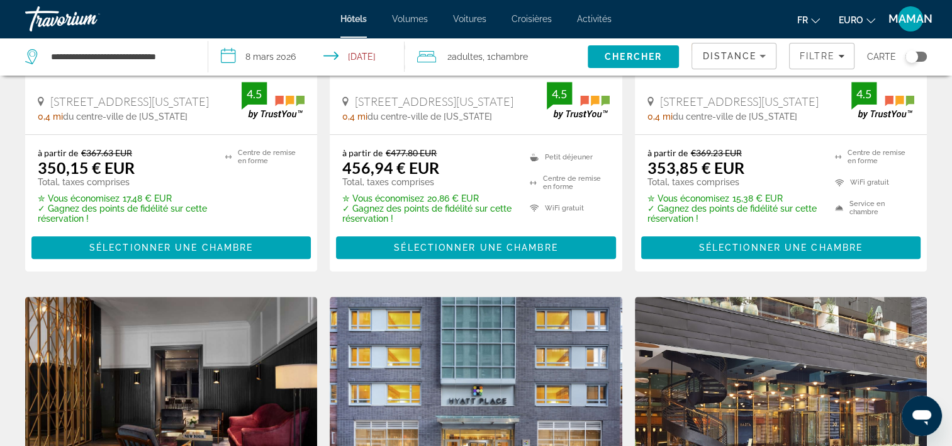
scroll to position [1296, 0]
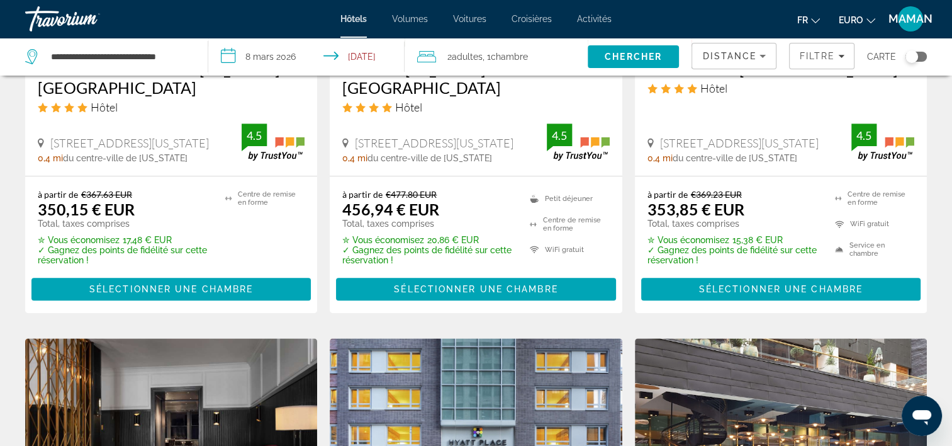
click at [752, 58] on span "Distance" at bounding box center [729, 56] width 54 height 10
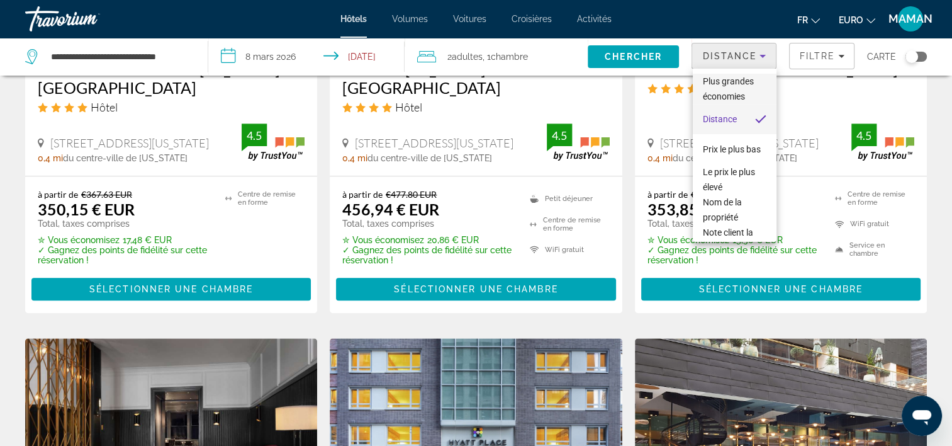
click at [738, 90] on span "Plus grandes économies" at bounding box center [735, 89] width 64 height 30
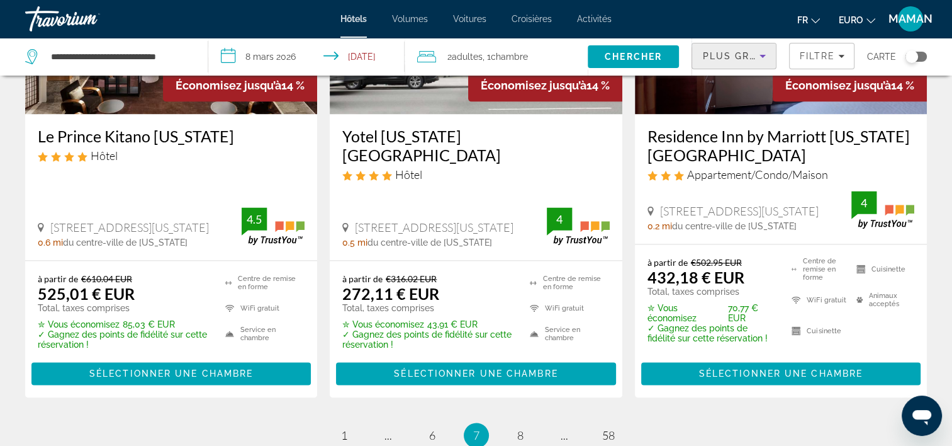
scroll to position [1762, 0]
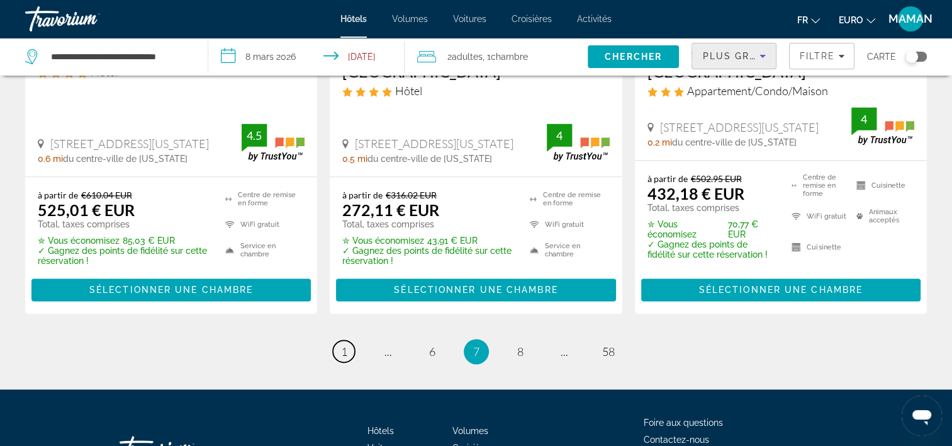
drag, startPoint x: 342, startPoint y: 374, endPoint x: 367, endPoint y: 366, distance: 25.9
click at [342, 358] on span "1" at bounding box center [344, 351] width 6 height 14
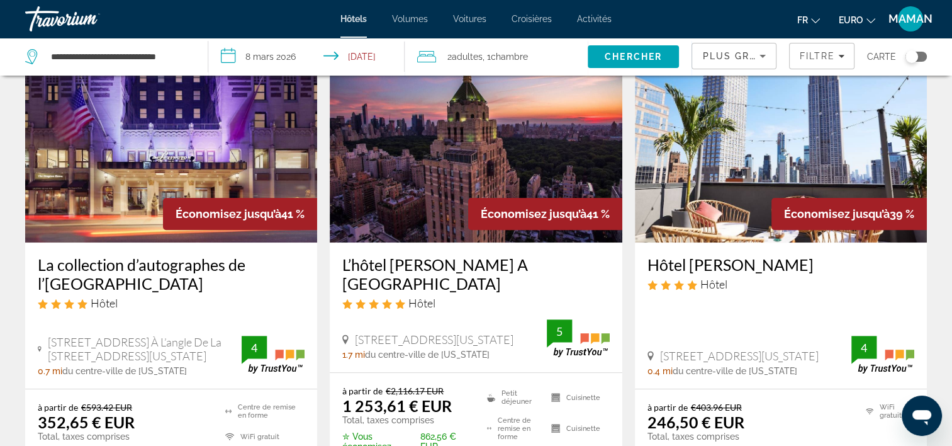
scroll to position [629, 0]
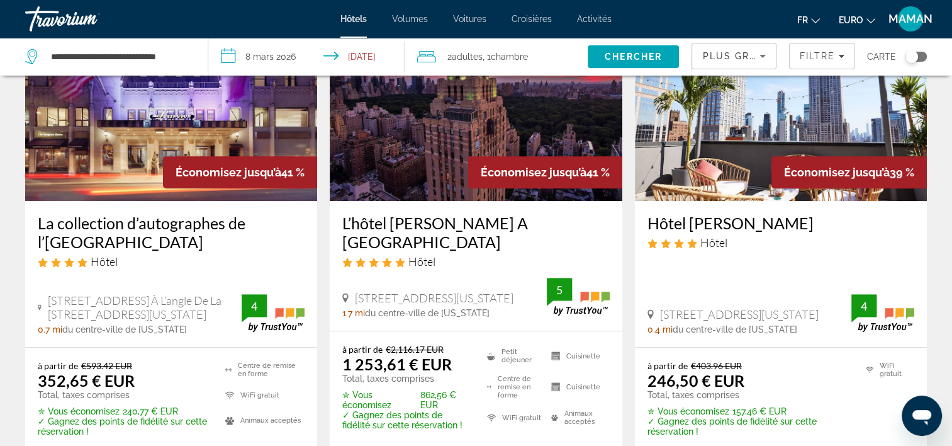
click at [690, 140] on img "Contenu principal" at bounding box center [781, 99] width 292 height 201
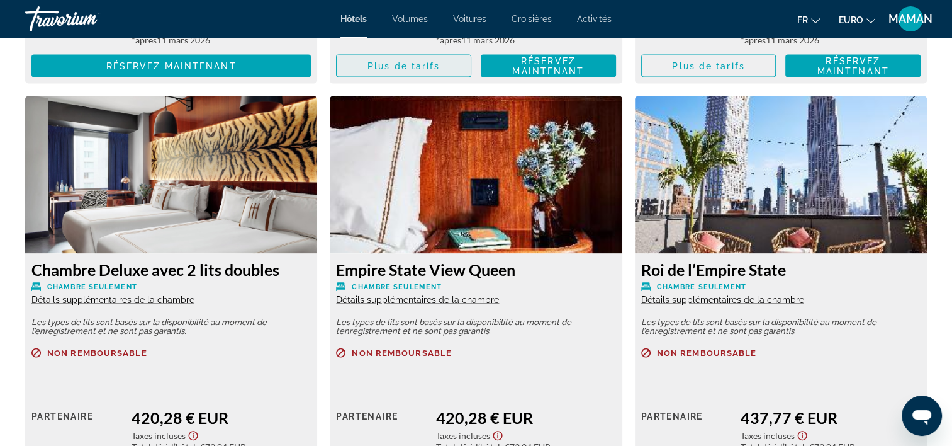
scroll to position [2643, 0]
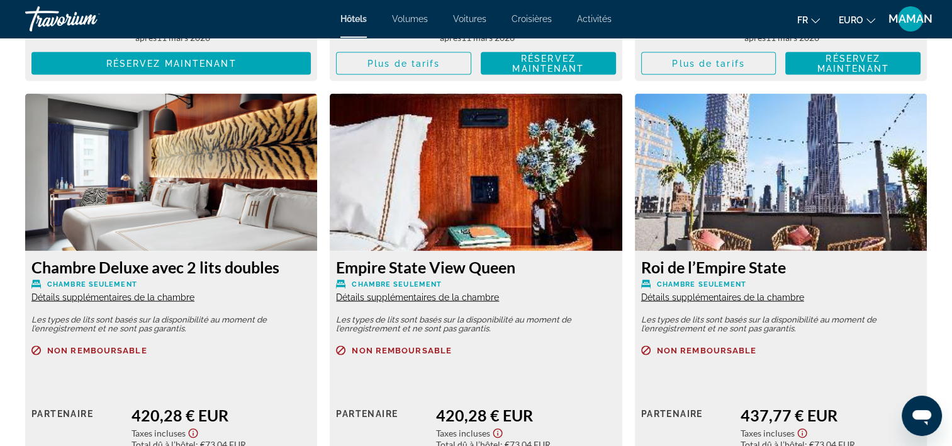
click at [754, 298] on span "Détails supplémentaires de la chambre" at bounding box center [722, 297] width 163 height 10
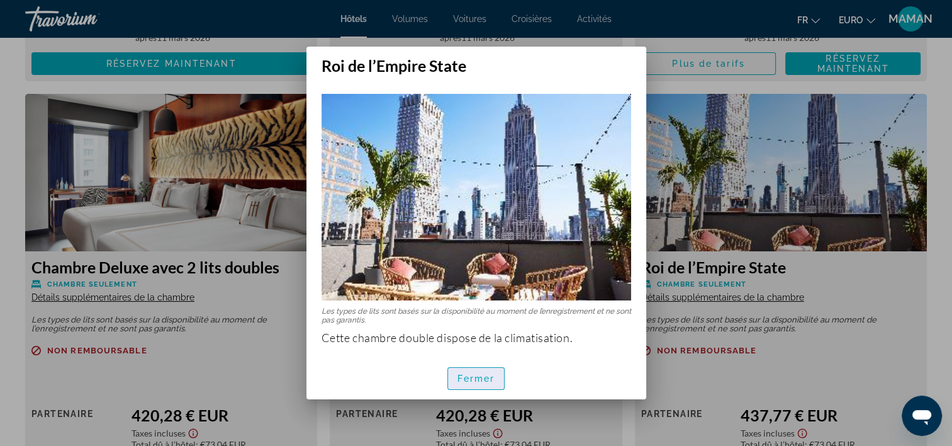
click at [479, 383] on span "Fermer" at bounding box center [477, 378] width 38 height 10
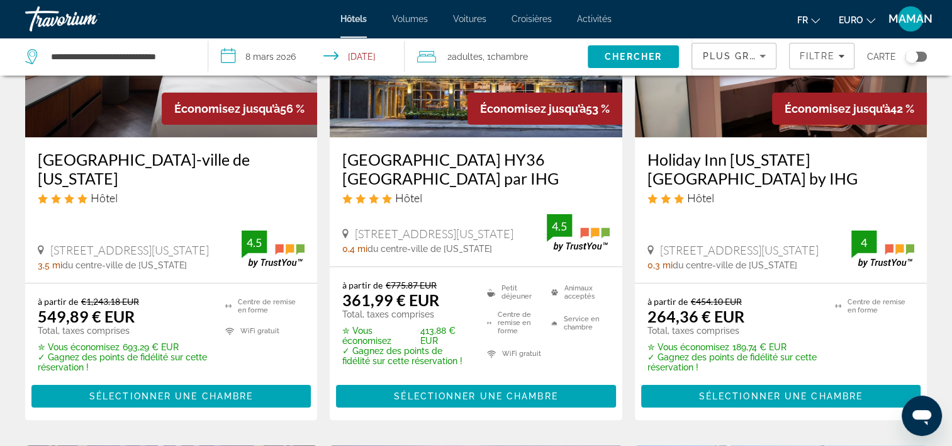
scroll to position [189, 0]
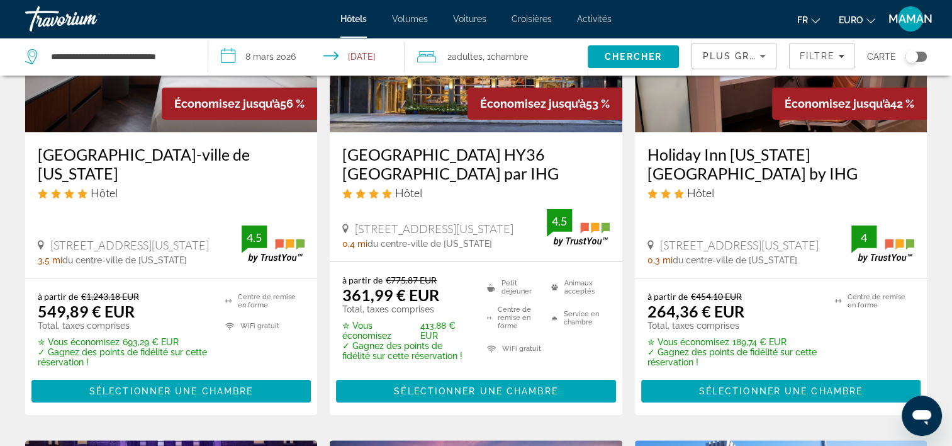
click at [775, 393] on span "Sélectionner une chambre" at bounding box center [781, 391] width 164 height 10
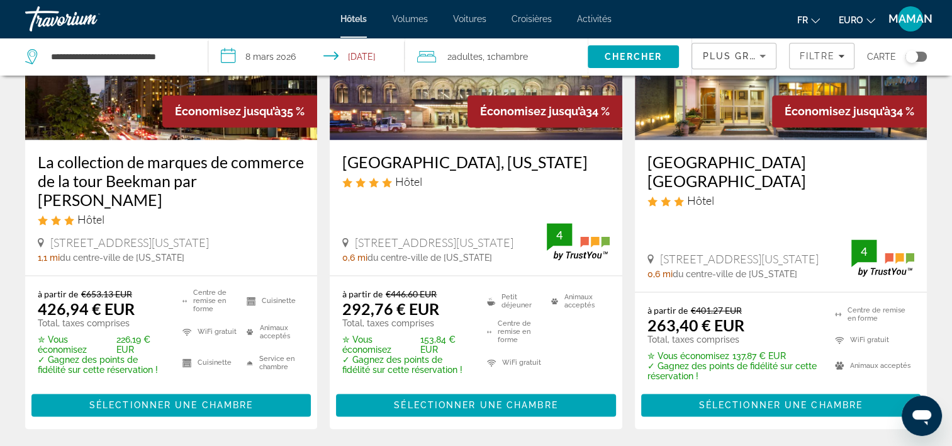
scroll to position [1745, 0]
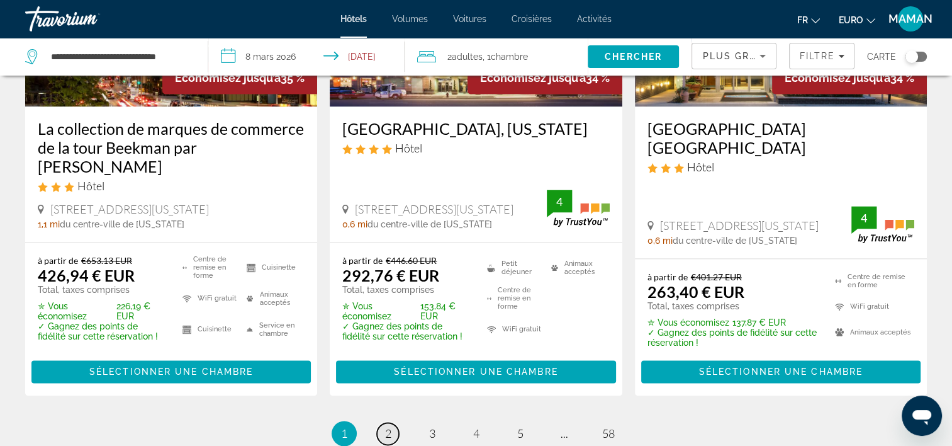
click at [389, 426] on span "2" at bounding box center [388, 433] width 6 height 14
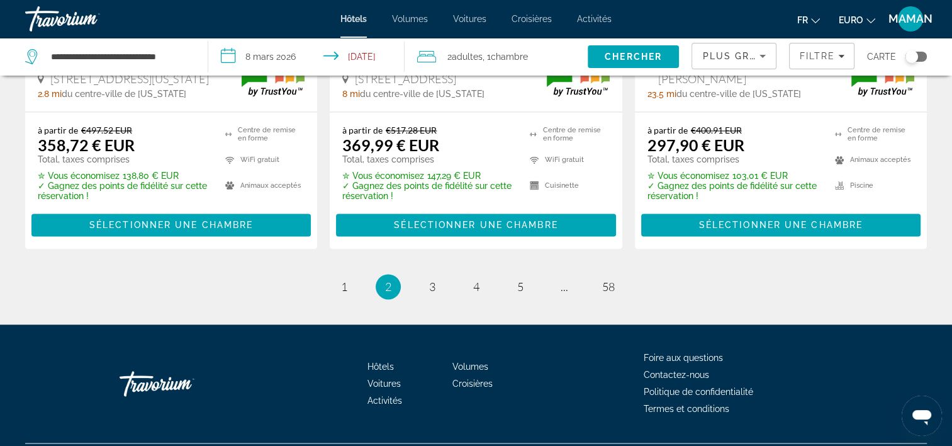
scroll to position [1919, 0]
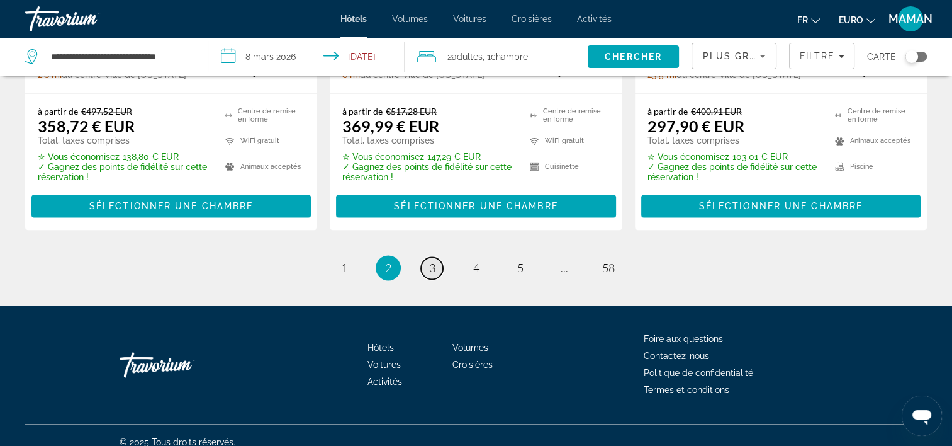
click at [430, 261] on span "3" at bounding box center [432, 268] width 6 height 14
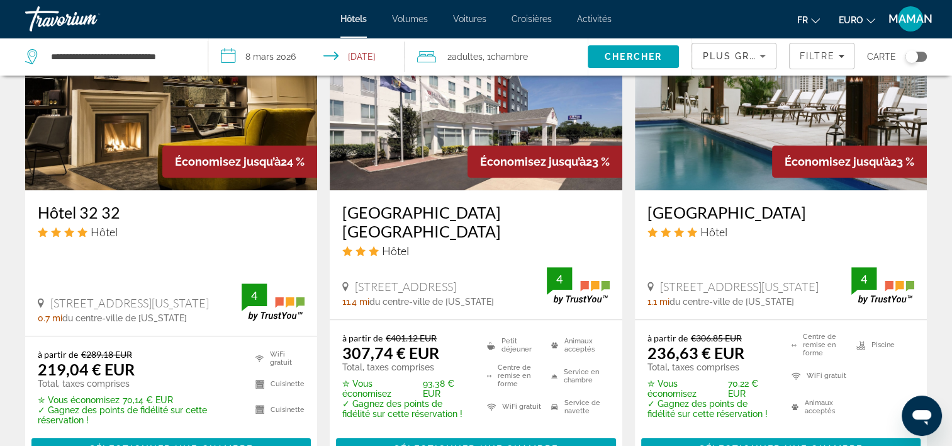
scroll to position [1133, 0]
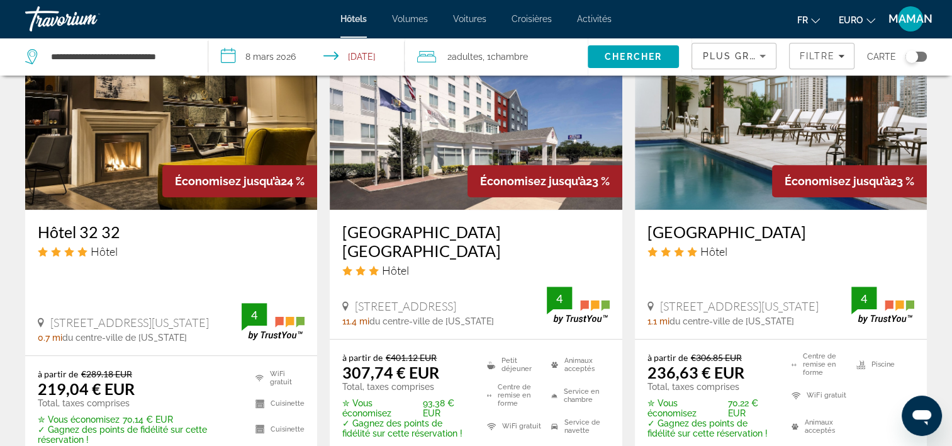
click at [779, 142] on img "Contenu principal" at bounding box center [781, 108] width 292 height 201
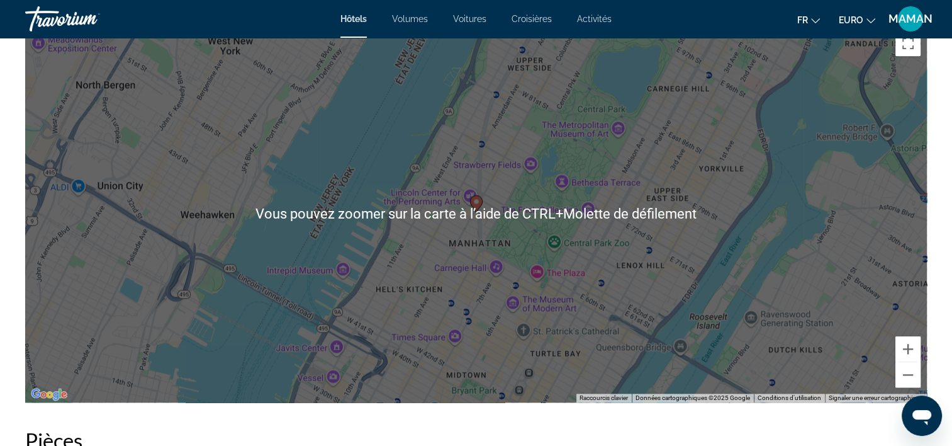
scroll to position [1259, 0]
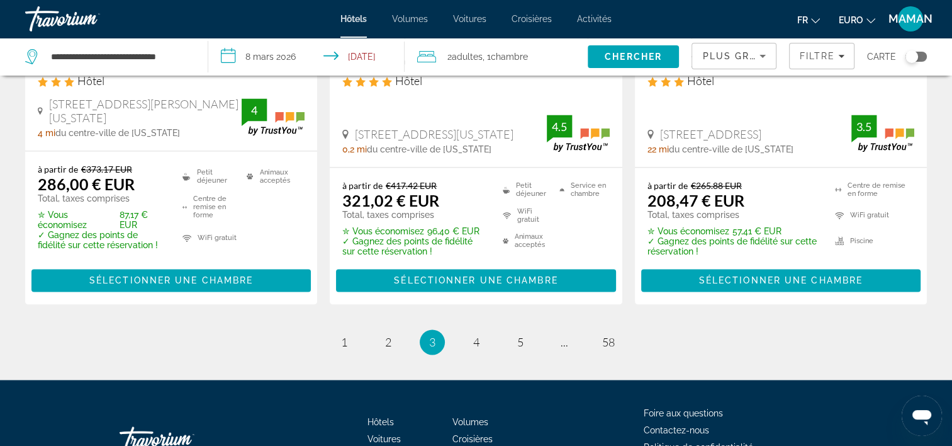
scroll to position [1825, 0]
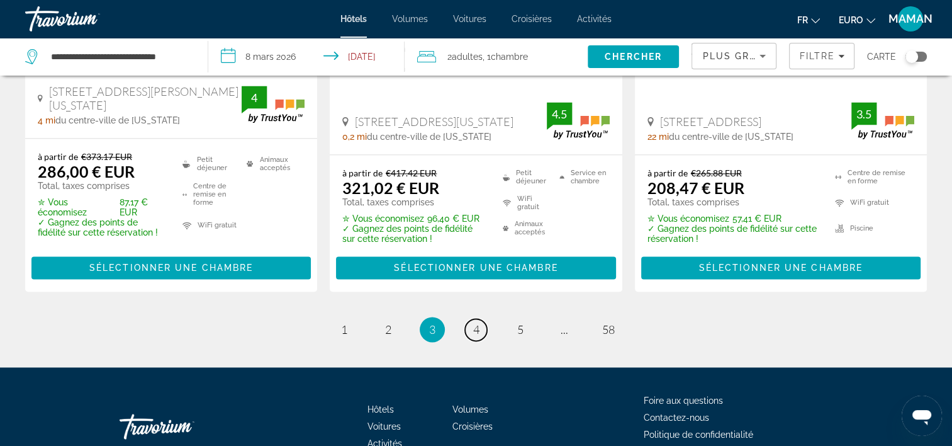
click at [473, 322] on span "4" at bounding box center [476, 329] width 6 height 14
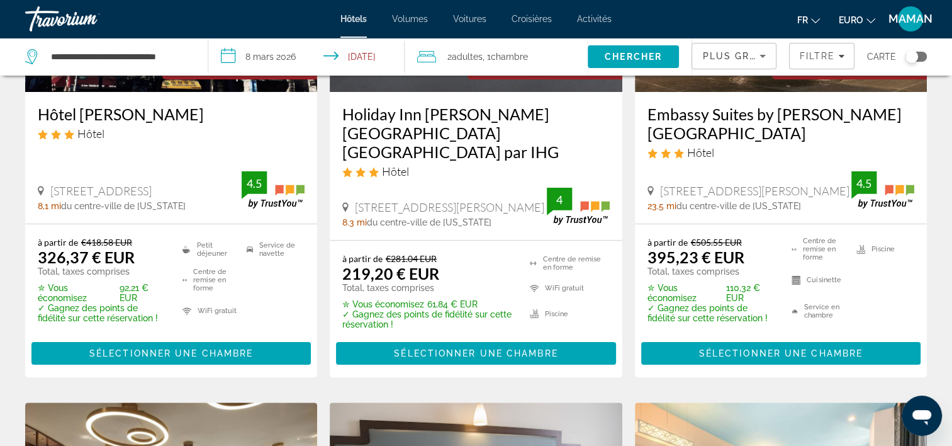
scroll to position [126, 0]
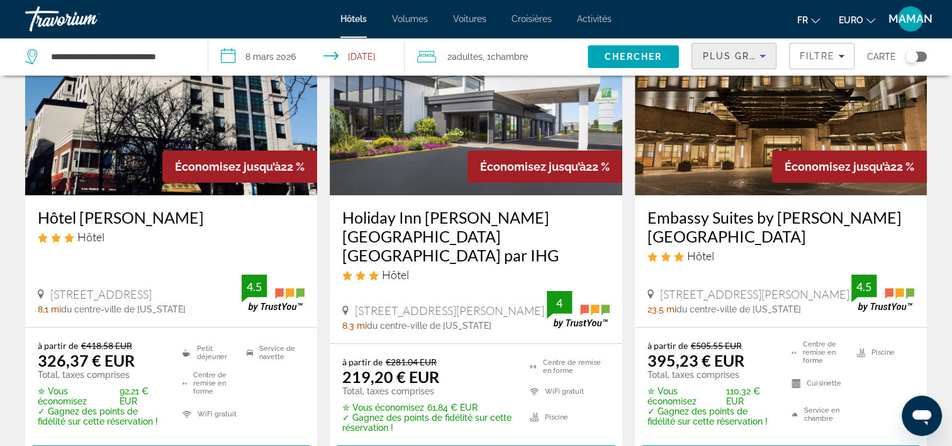
click at [750, 55] on span "Plus grandes économies" at bounding box center [777, 56] width 150 height 10
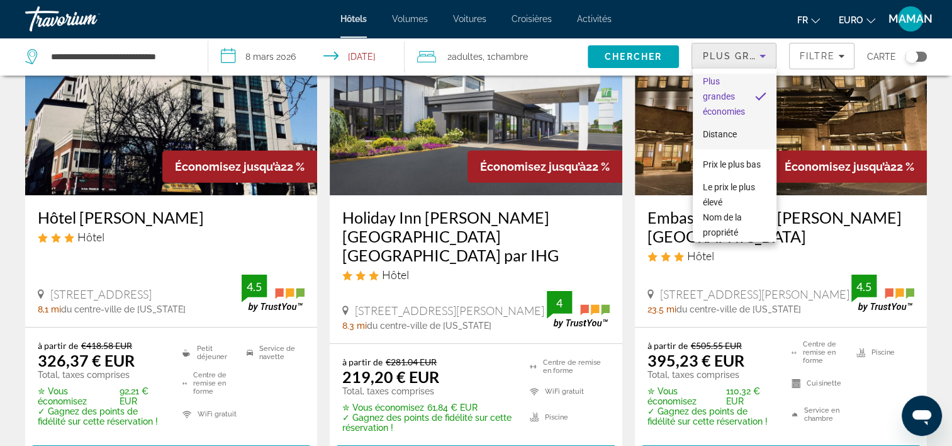
click at [723, 135] on span "Distance" at bounding box center [720, 134] width 34 height 10
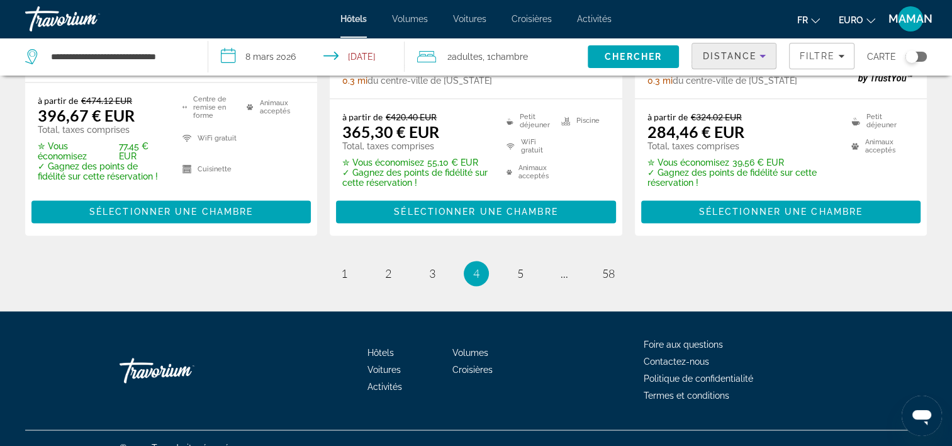
scroll to position [1881, 0]
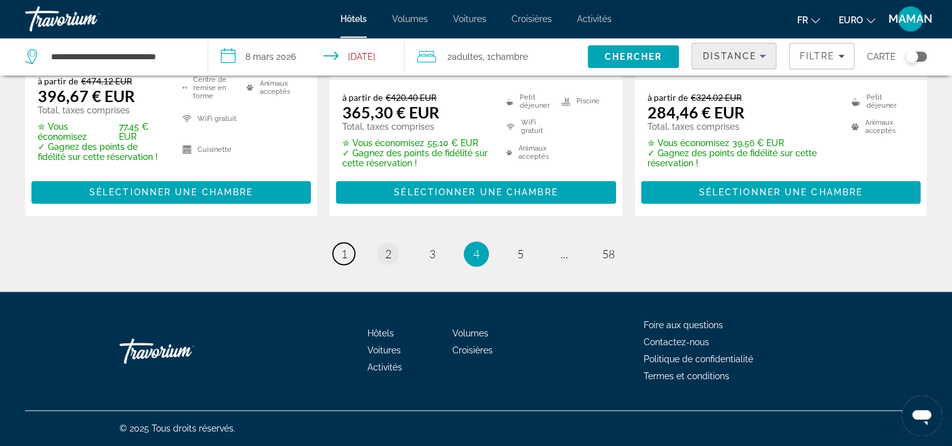
click at [348, 256] on link "page 1" at bounding box center [344, 253] width 22 height 22
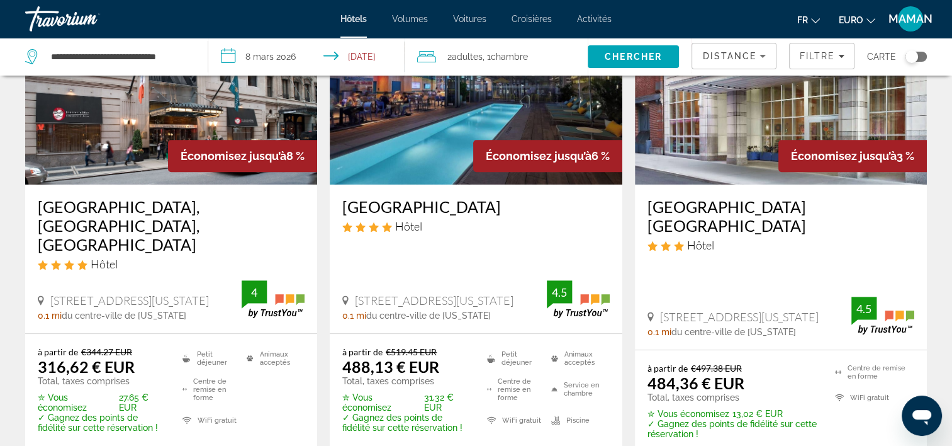
scroll to position [566, 0]
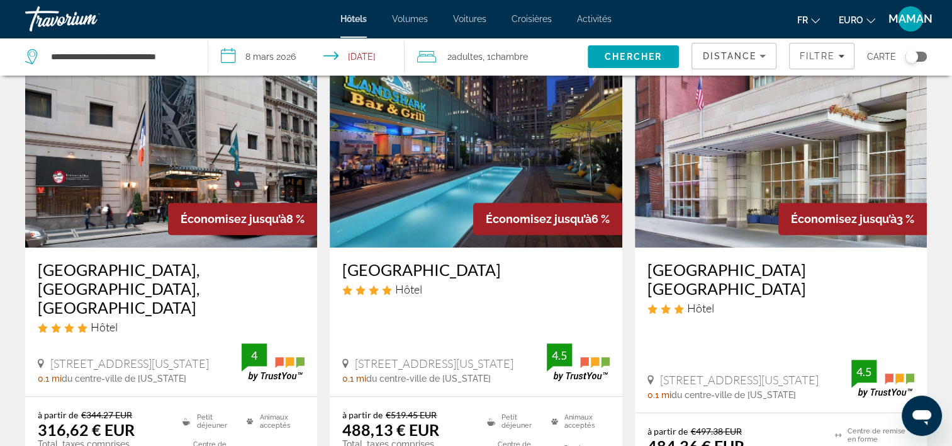
click at [427, 162] on img "Contenu principal" at bounding box center [476, 146] width 292 height 201
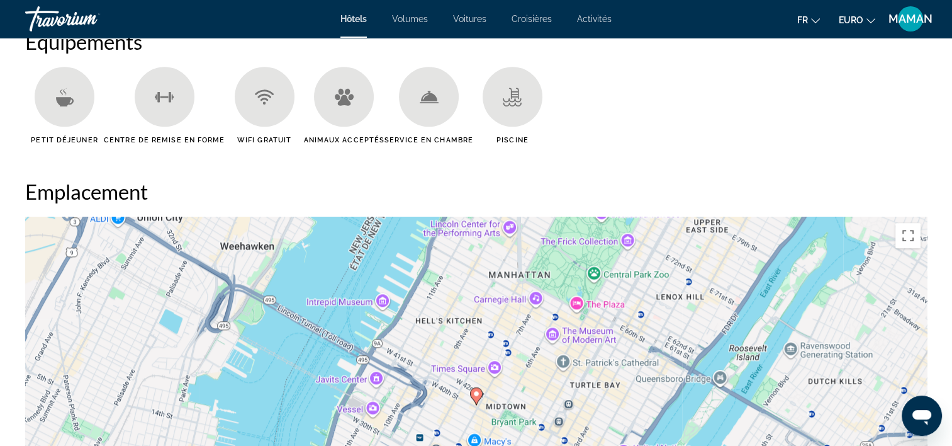
scroll to position [1259, 0]
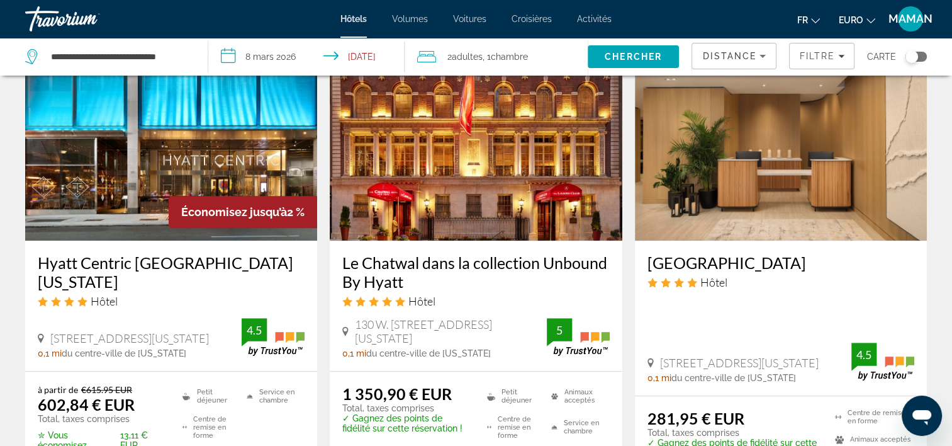
scroll to position [1070, 0]
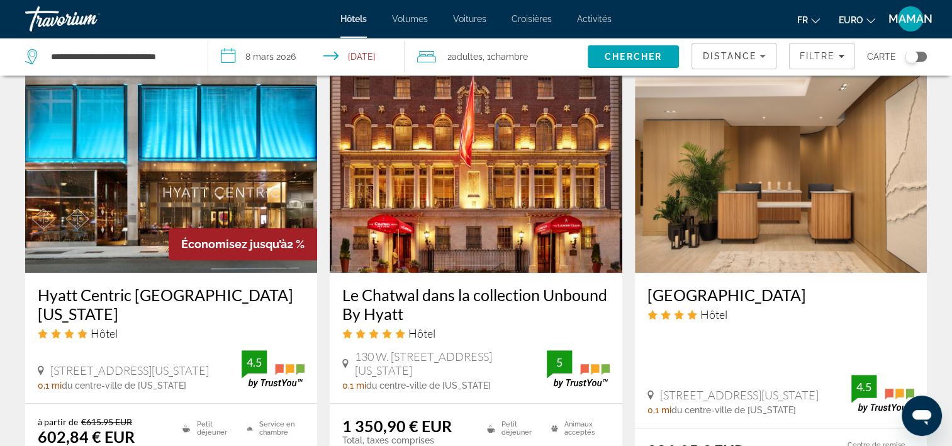
click at [739, 285] on h3 "[GEOGRAPHIC_DATA]" at bounding box center [781, 294] width 267 height 19
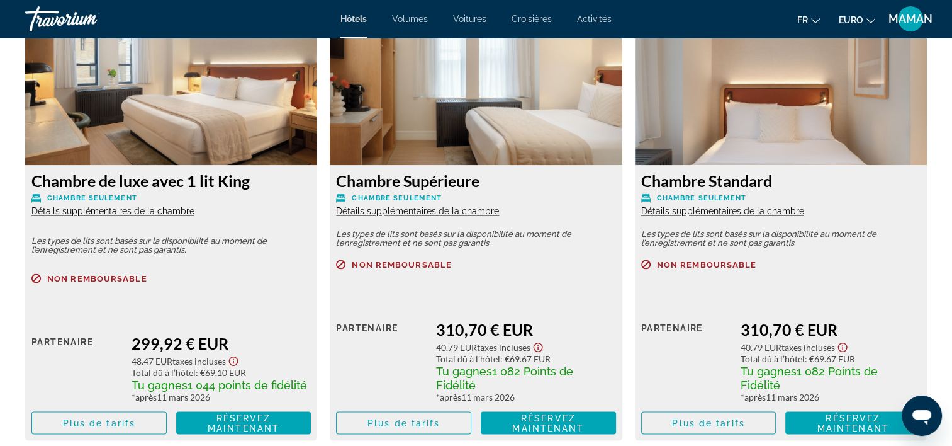
scroll to position [2266, 0]
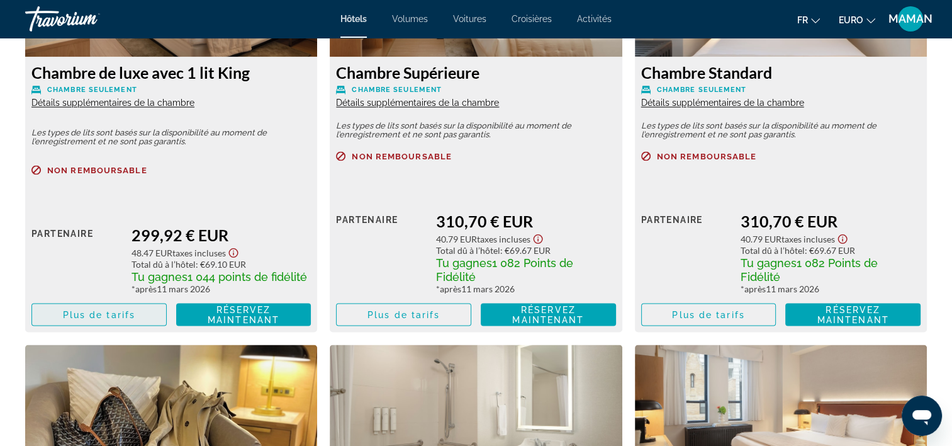
click at [121, 312] on span "Plus de tarifs" at bounding box center [99, 314] width 72 height 10
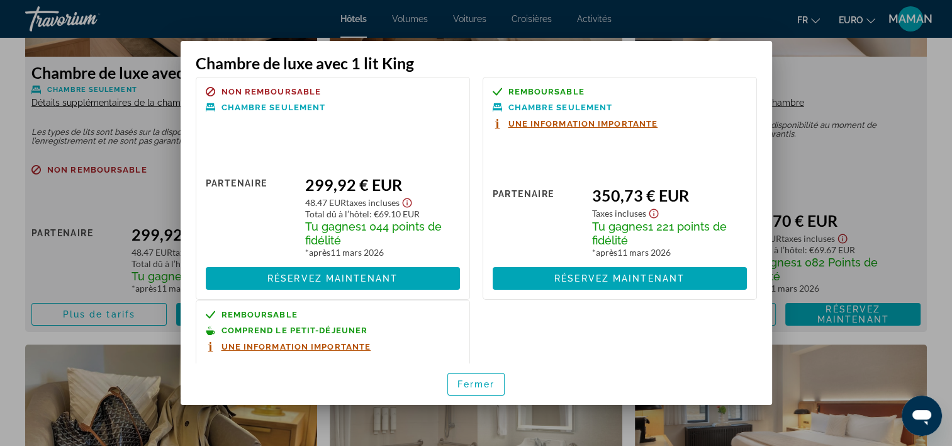
scroll to position [0, 0]
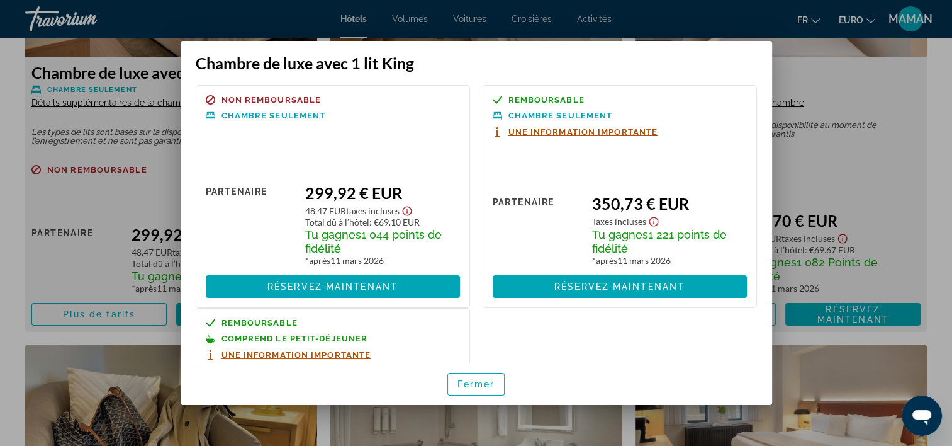
click at [875, 98] on div at bounding box center [476, 223] width 952 height 446
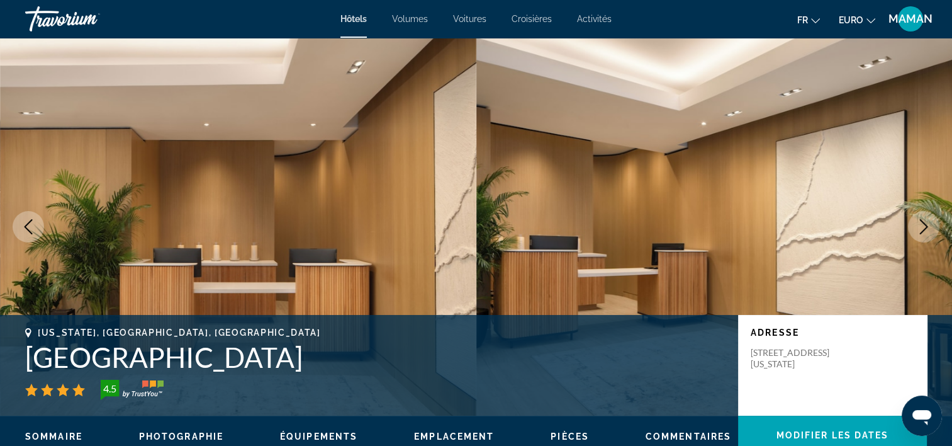
scroll to position [2266, 0]
